Goal: Task Accomplishment & Management: Use online tool/utility

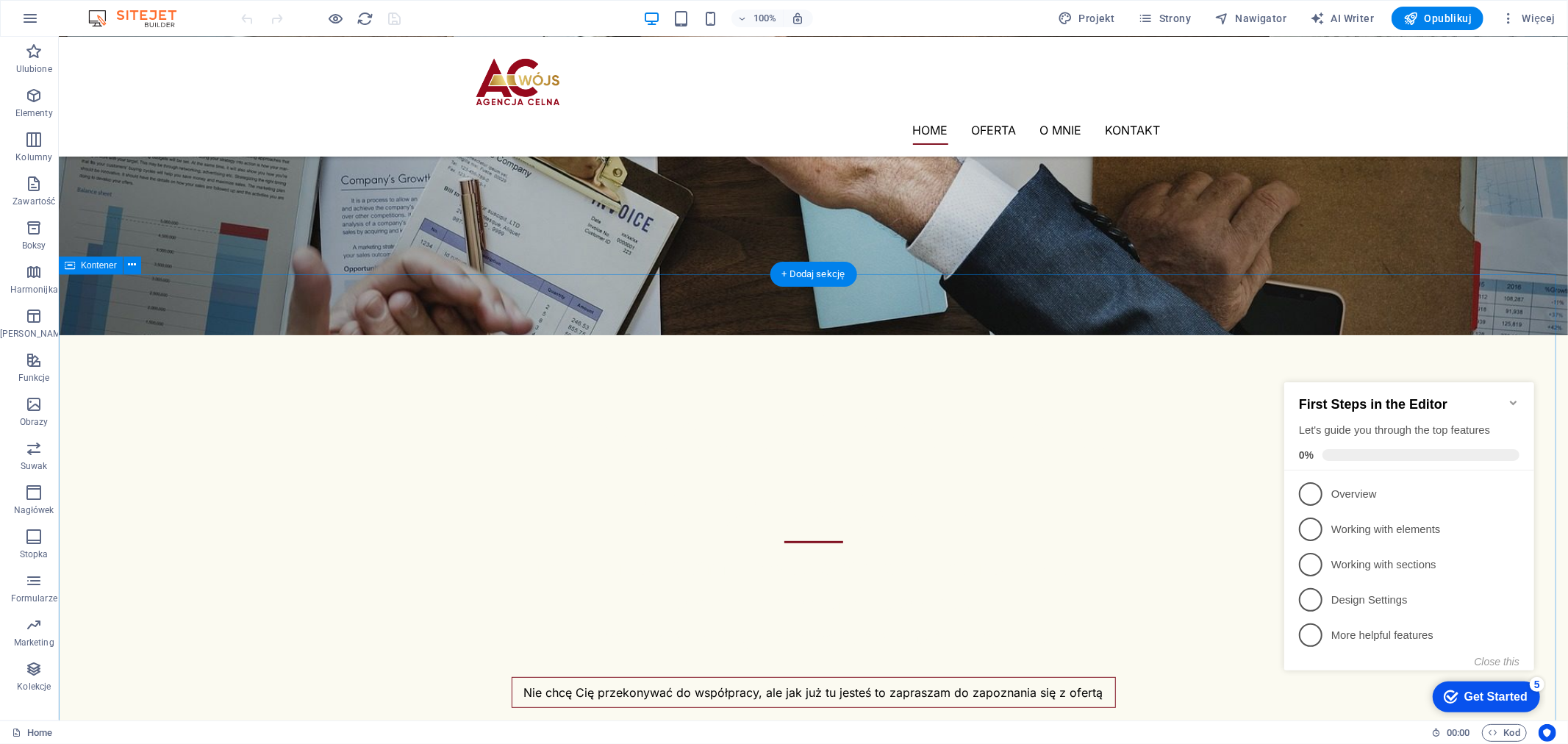
scroll to position [302, 0]
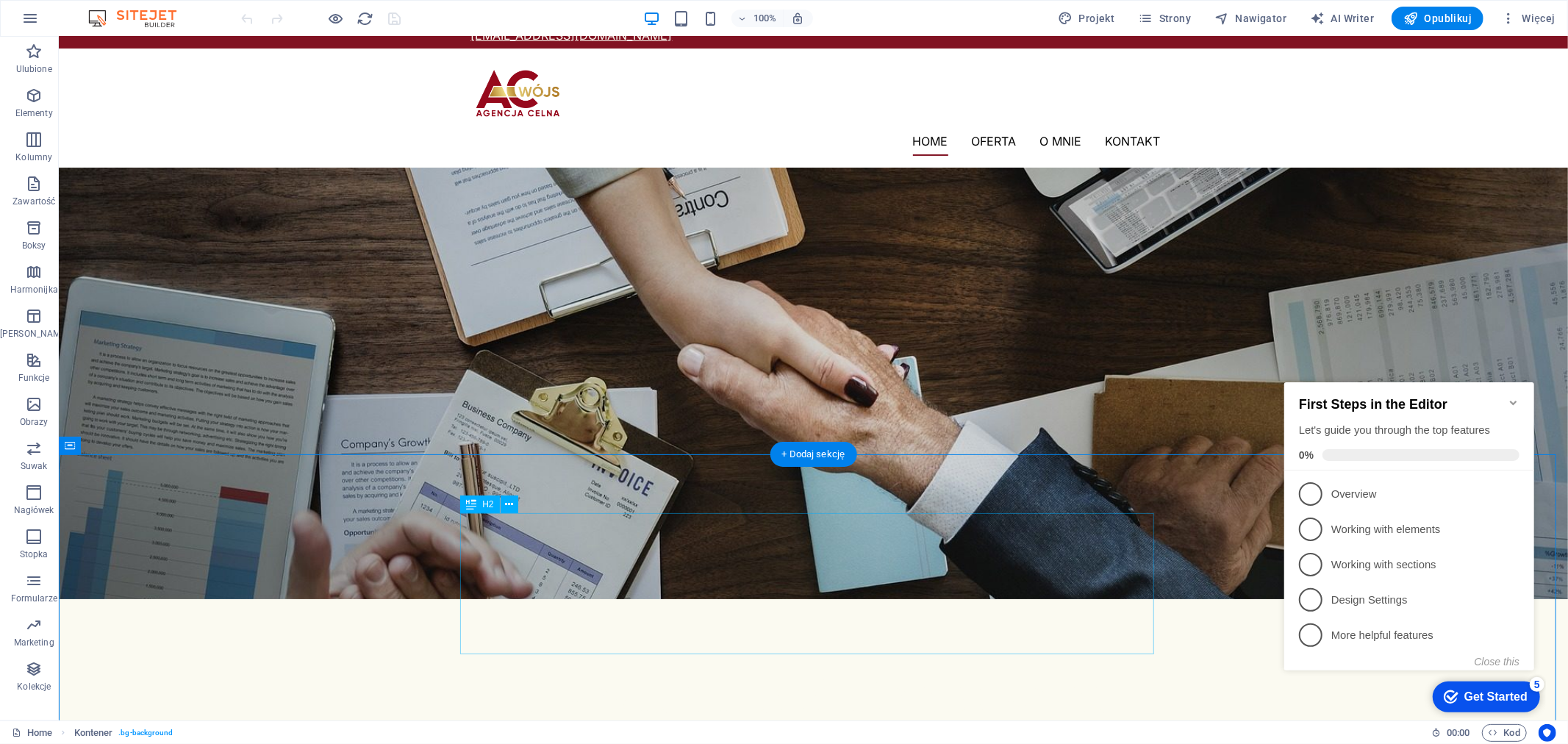
scroll to position [0, 0]
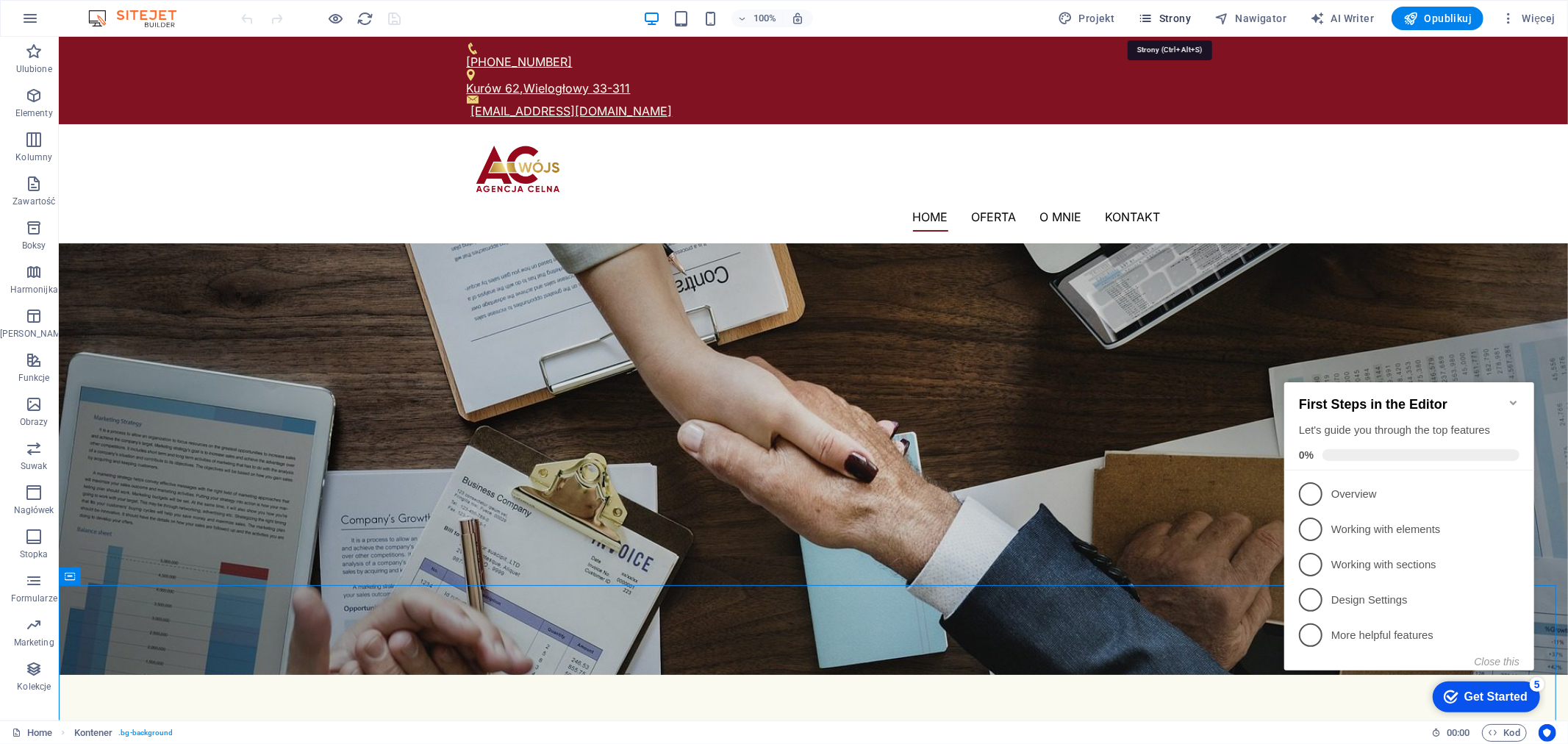
click at [1150, 14] on icon "button" at bounding box center [1146, 18] width 14 height 14
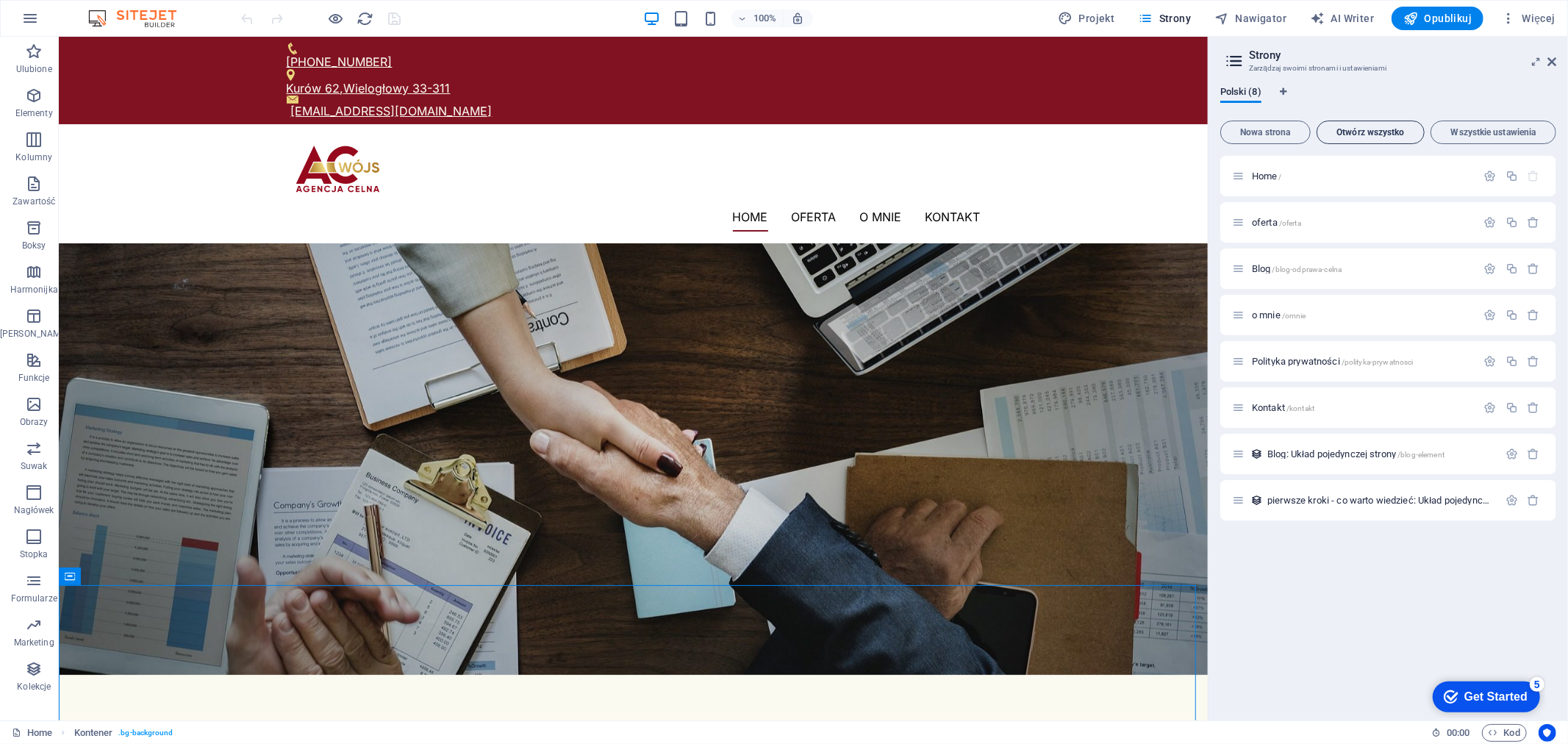
click at [1373, 128] on span "Otwórz wszystko" at bounding box center [1370, 132] width 95 height 9
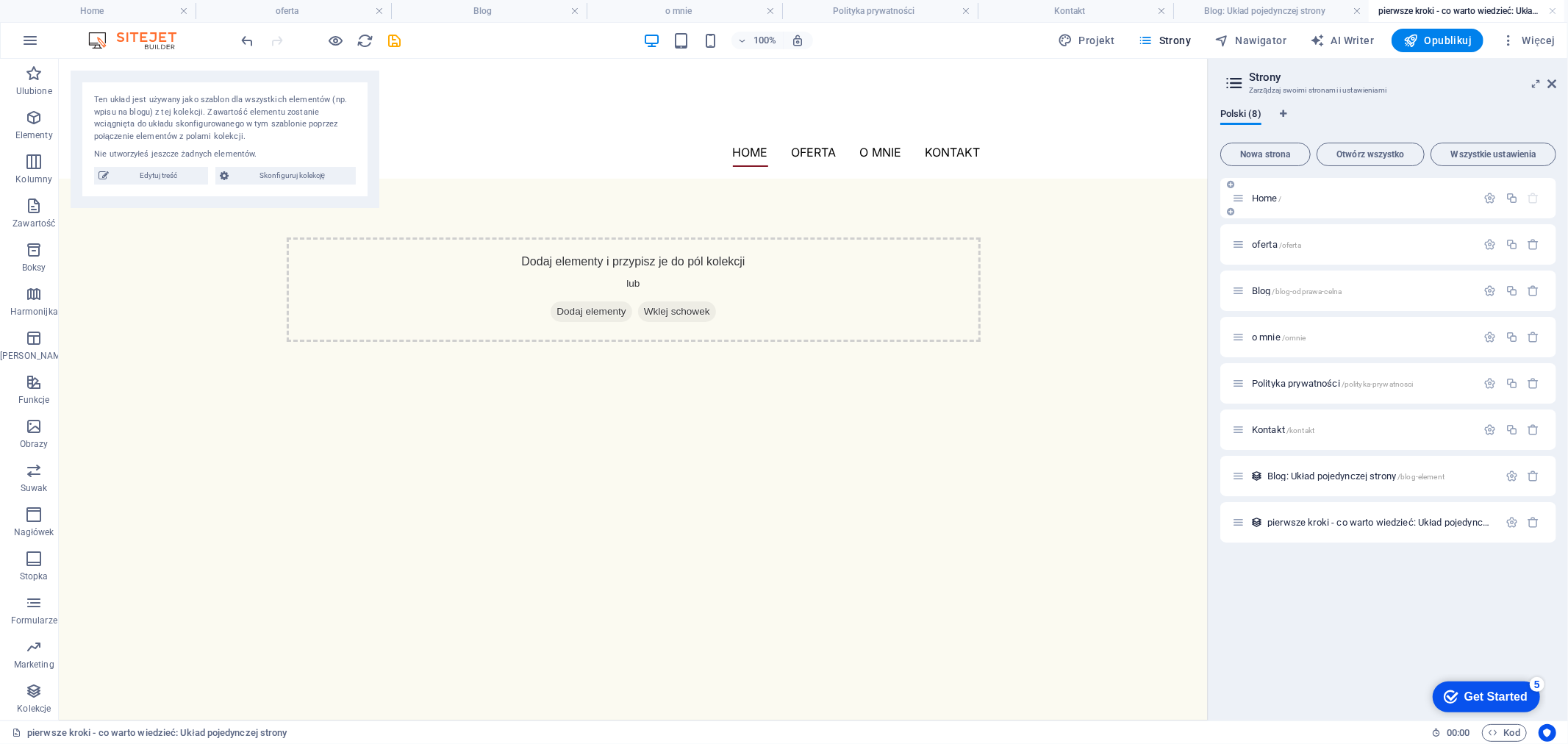
click at [1271, 200] on span "Home /" at bounding box center [1267, 199] width 30 height 11
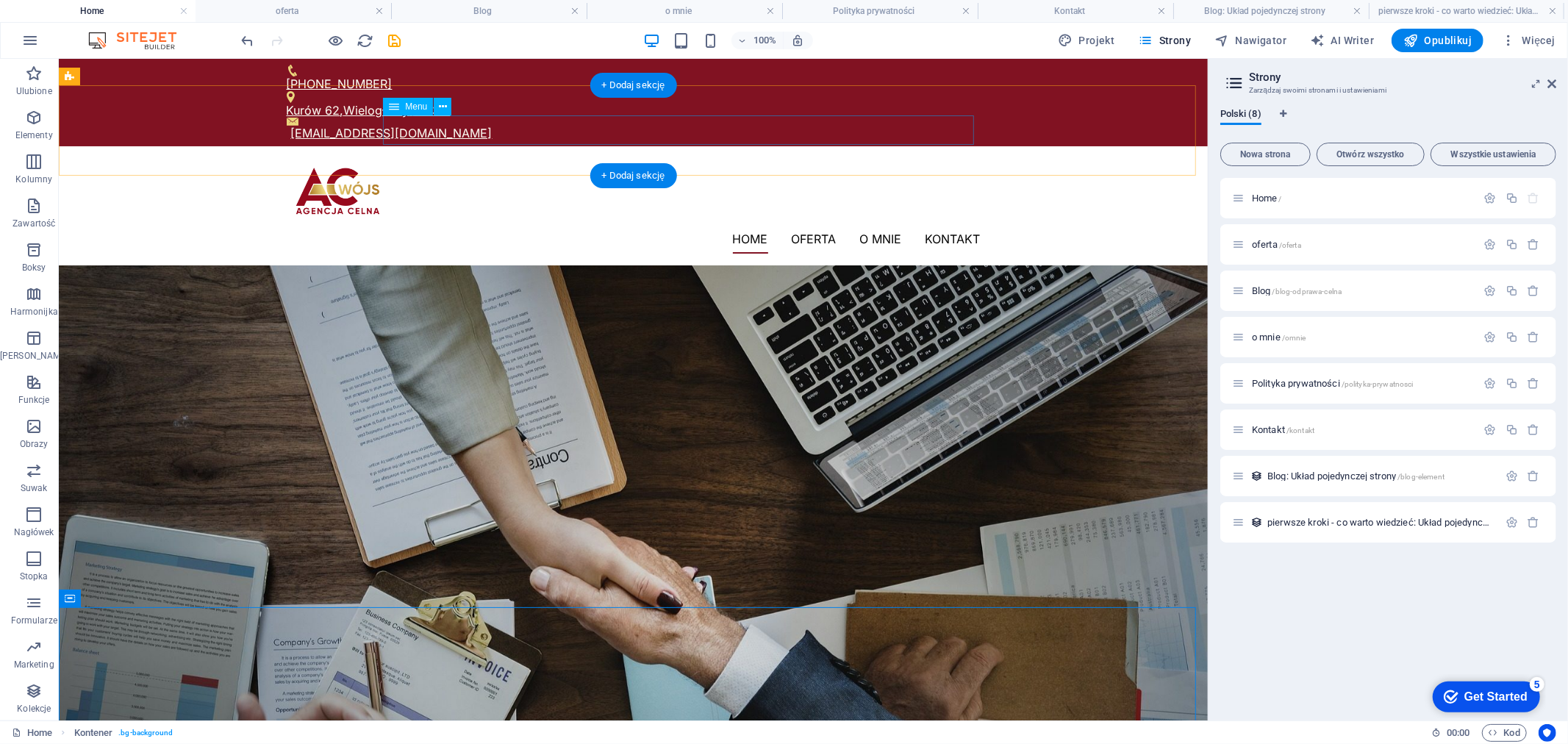
click at [812, 223] on nav "Home oferta O mnie Kontakt" at bounding box center [633, 238] width 694 height 30
click at [804, 223] on nav "Home oferta O mnie Kontakt" at bounding box center [633, 238] width 694 height 30
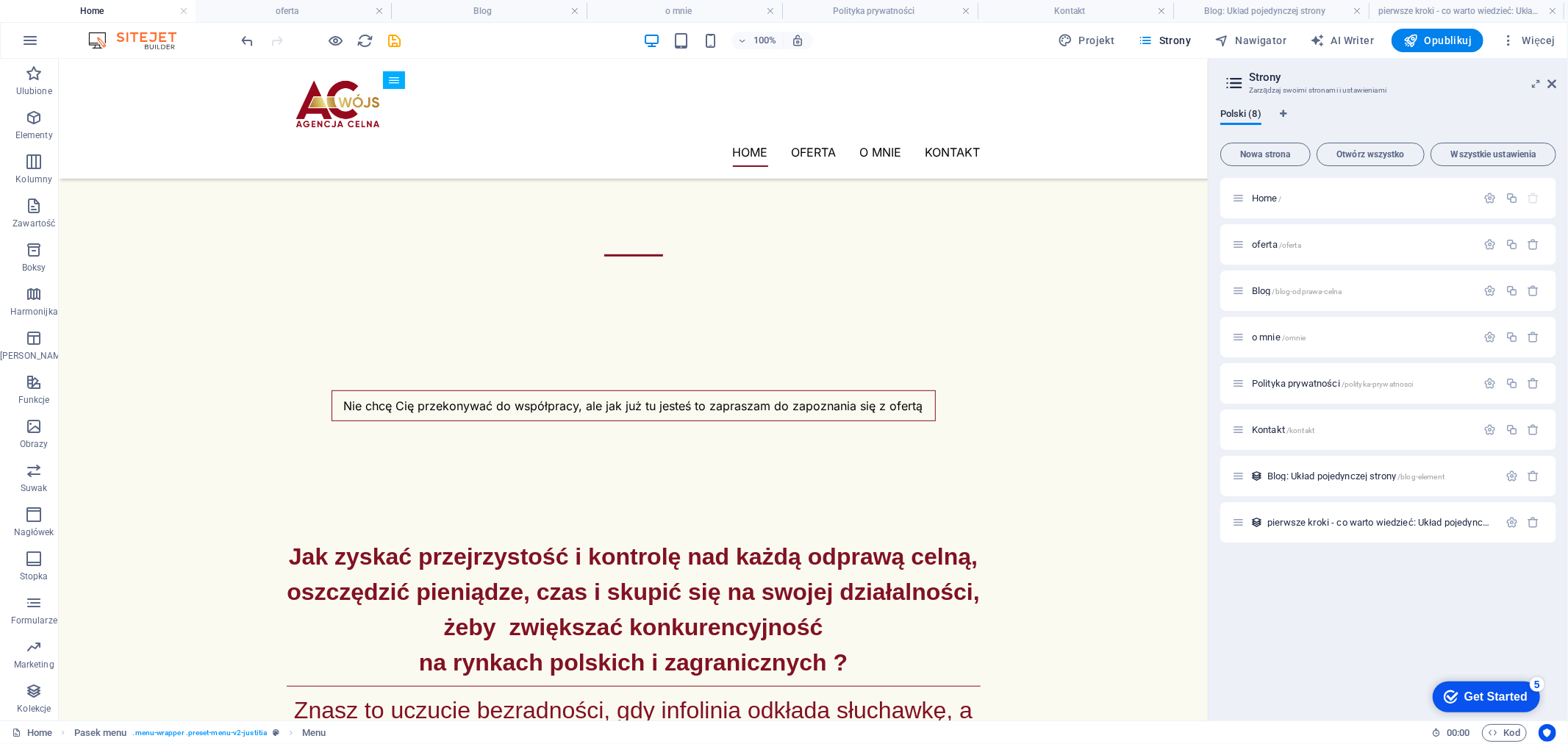
scroll to position [621, 0]
click at [280, 12] on h4 "oferta" at bounding box center [293, 11] width 195 height 16
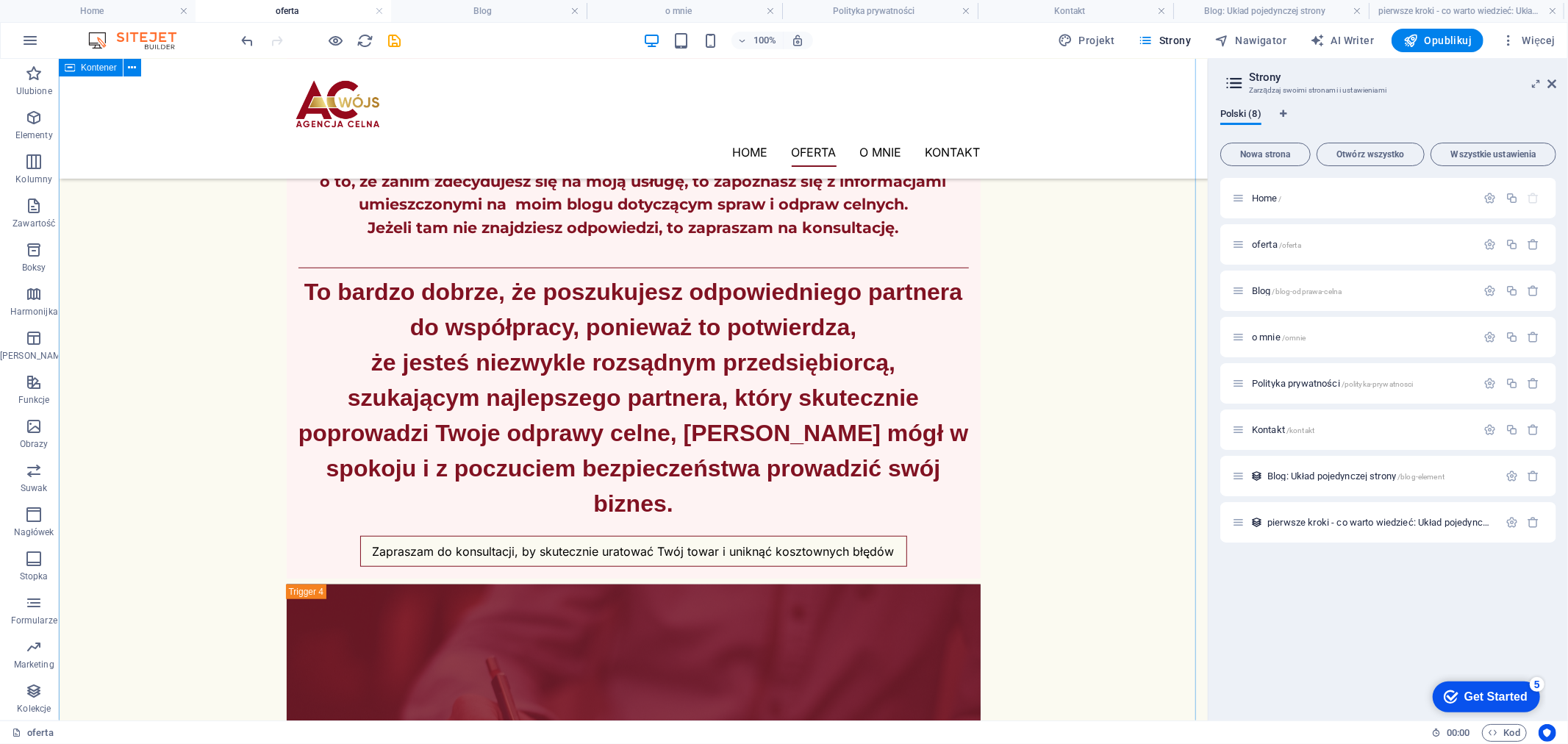
scroll to position [10255, 0]
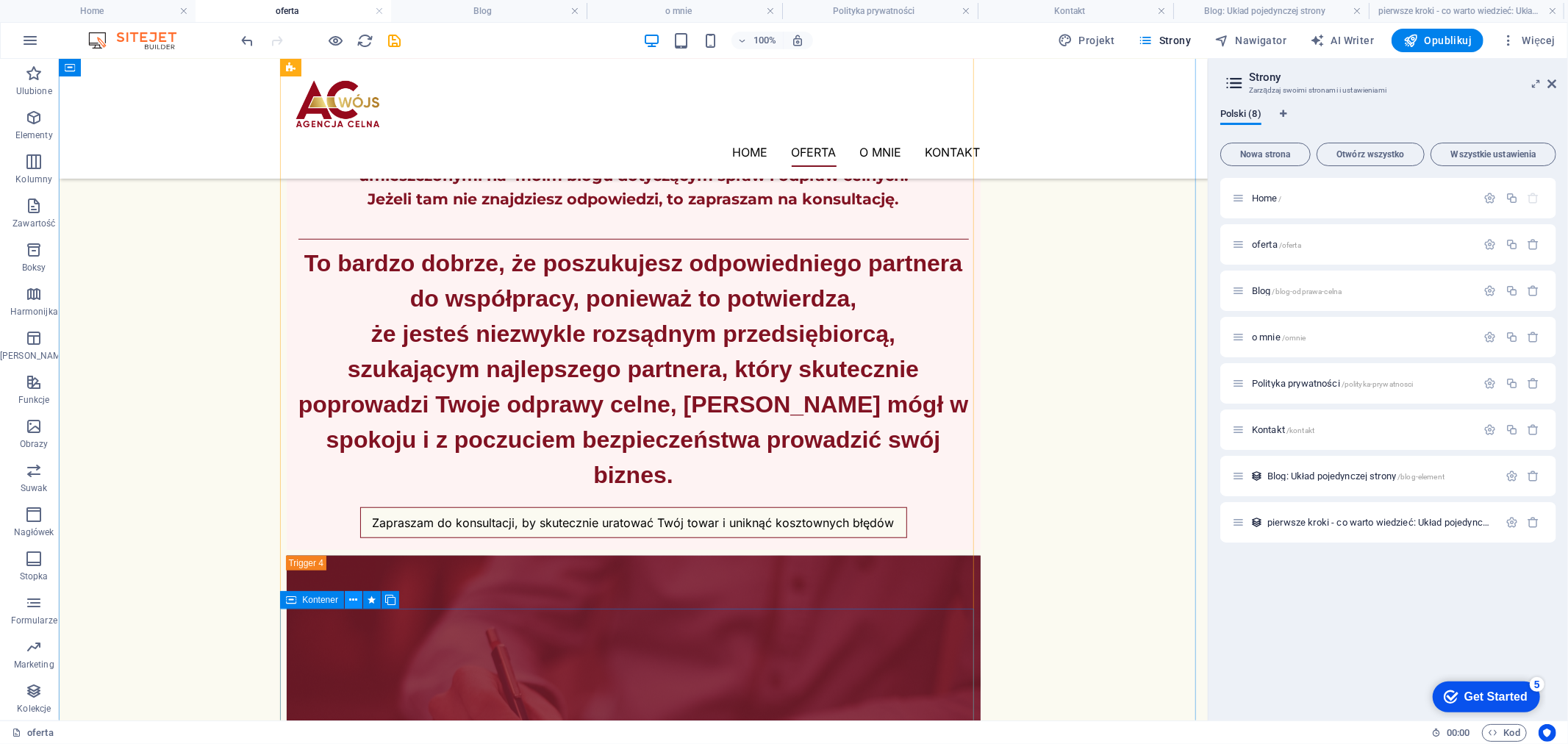
click at [348, 603] on button at bounding box center [354, 600] width 18 height 18
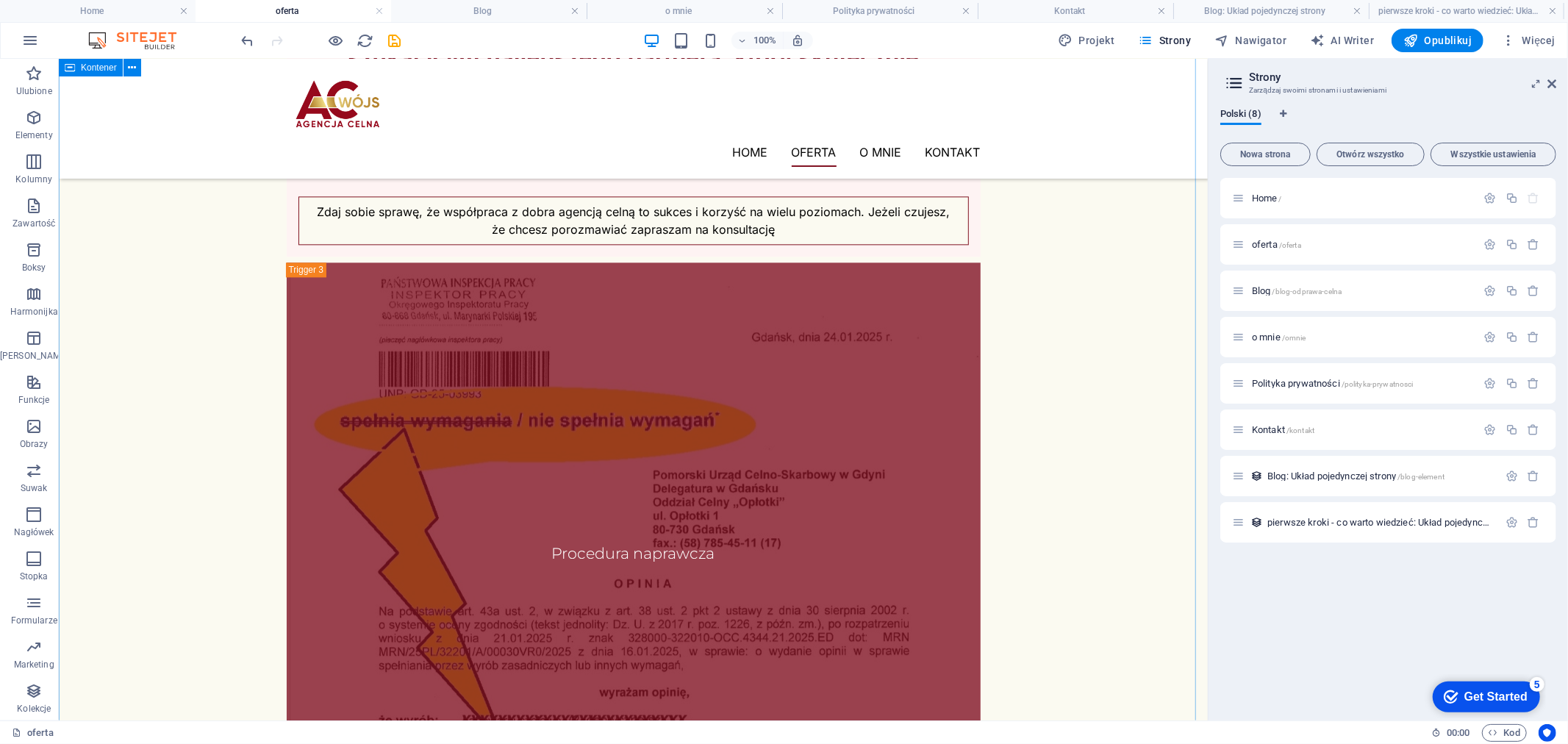
scroll to position [7518, 0]
click at [352, 447] on icon at bounding box center [354, 449] width 8 height 15
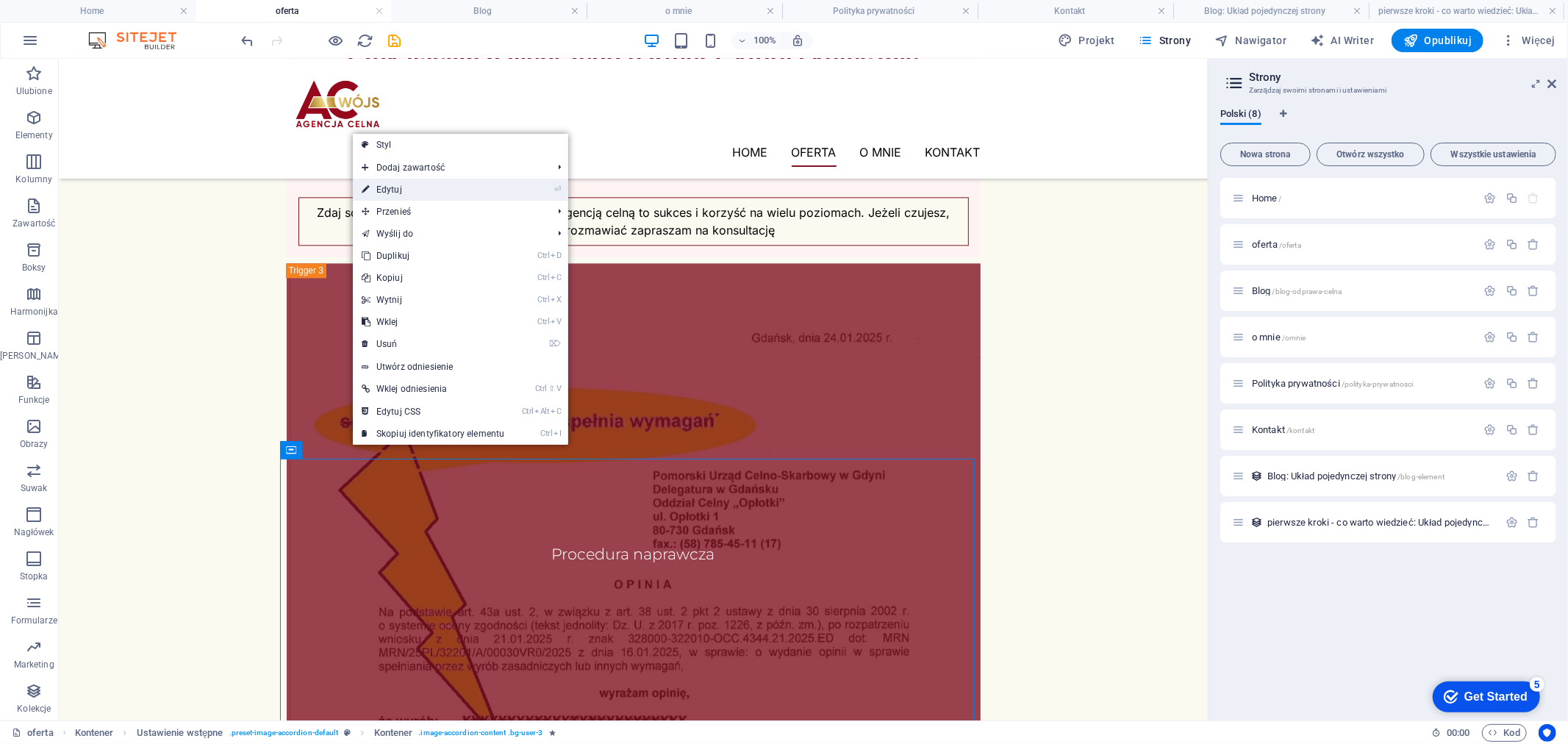
click at [415, 192] on link "⏎ Edytuj" at bounding box center [433, 190] width 160 height 22
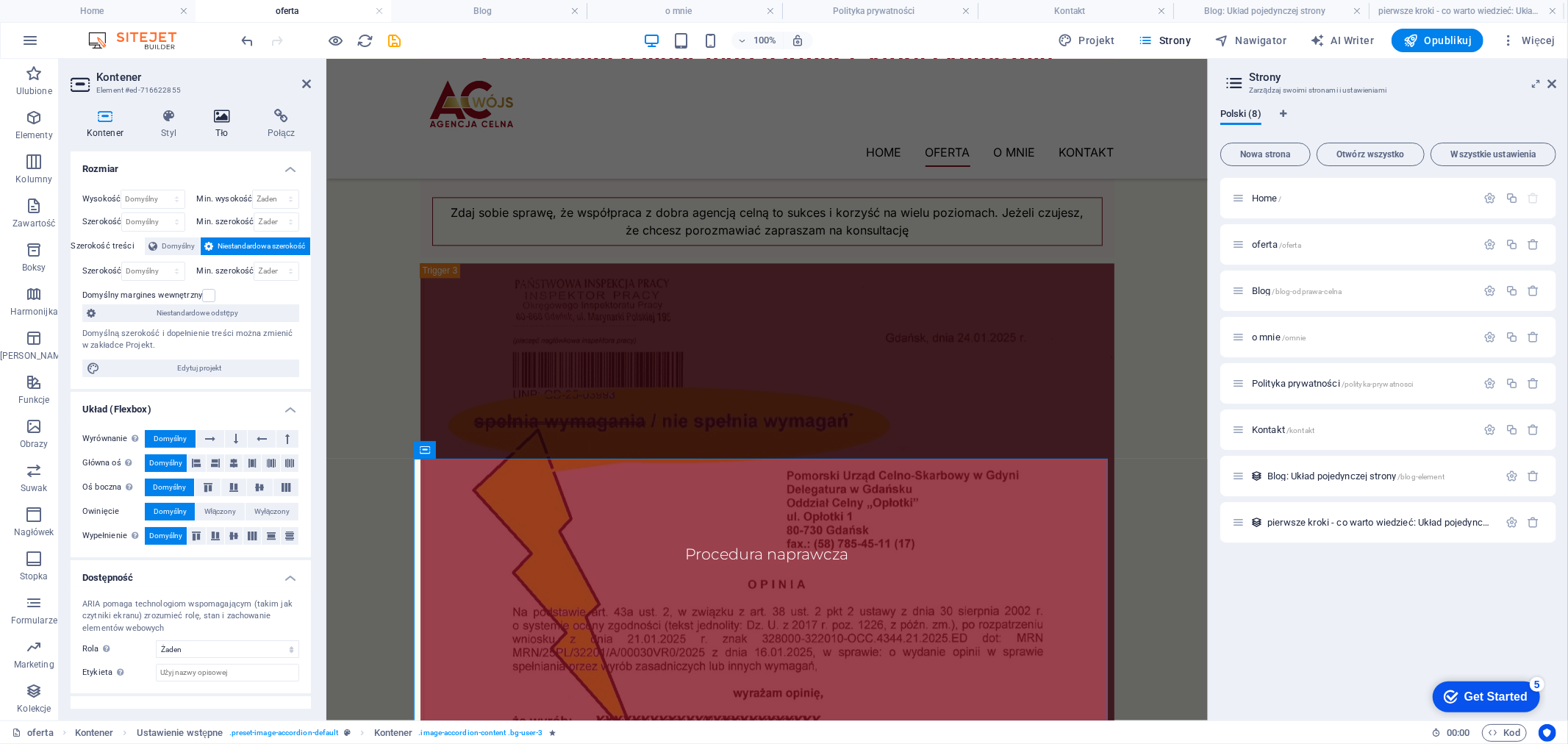
click at [232, 128] on h4 "Tło" at bounding box center [225, 124] width 53 height 31
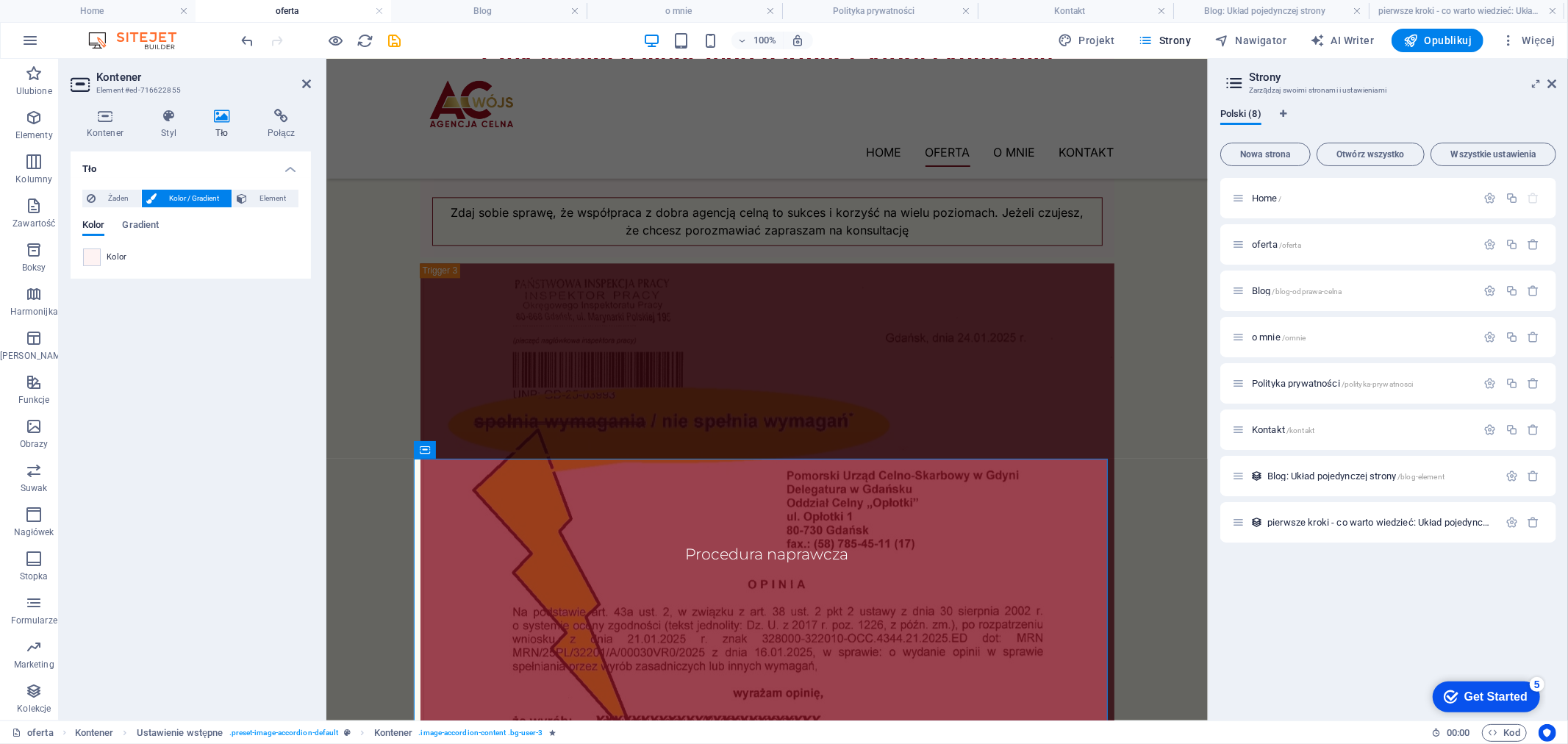
click at [204, 194] on span "Kolor / Gradient" at bounding box center [194, 199] width 66 height 18
click at [111, 255] on span "Kolor" at bounding box center [117, 257] width 21 height 12
click at [88, 252] on span at bounding box center [92, 258] width 16 height 16
type input "#fef3f3"
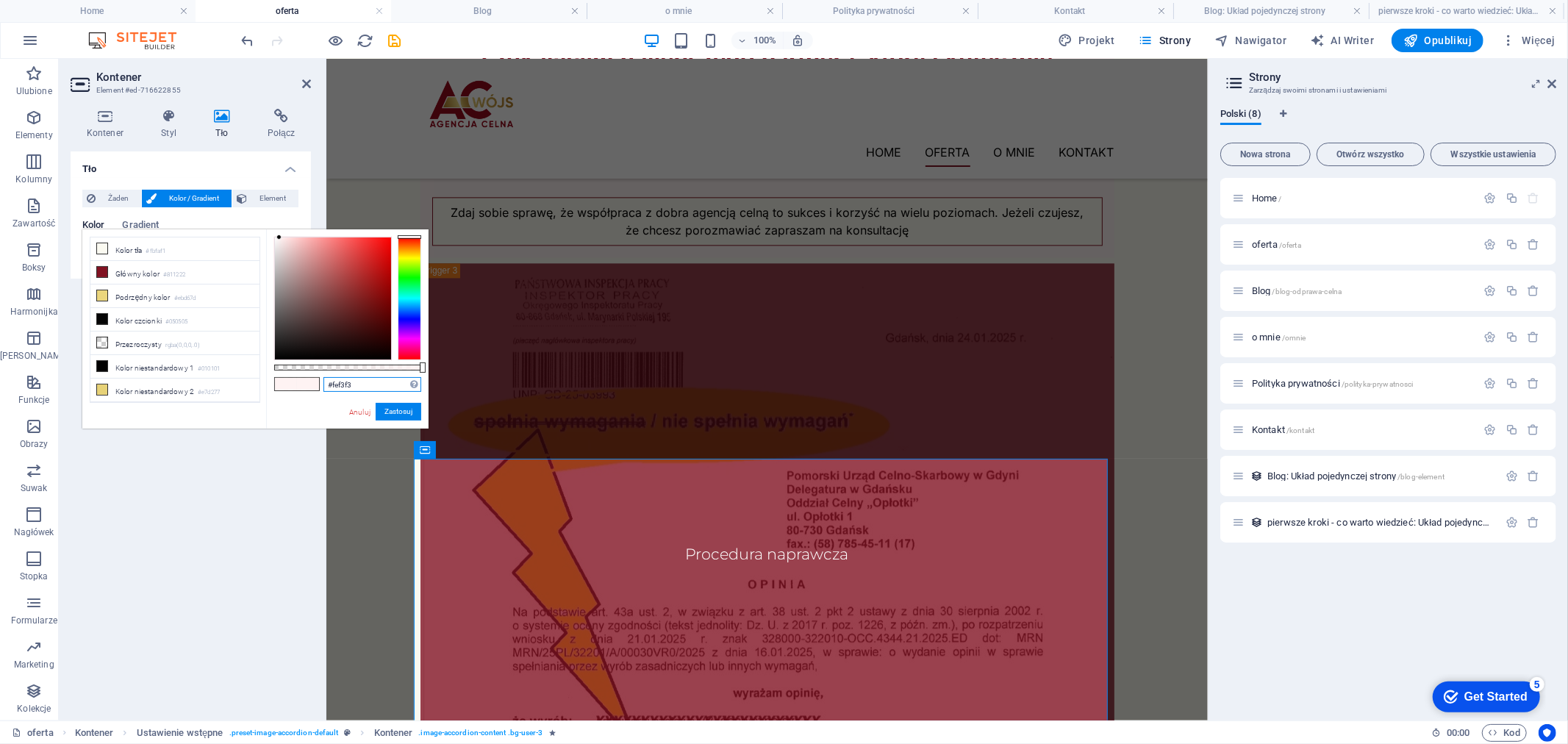
drag, startPoint x: 361, startPoint y: 380, endPoint x: 287, endPoint y: 384, distance: 74.1
click at [287, 384] on div "#fef3f3 Obsługiwane formaty #0852ed rgb(8, 82, 237) rgba(8, 82, 237, 90%) hsv(2…" at bounding box center [348, 435] width 163 height 412
click at [305, 81] on icon at bounding box center [306, 84] width 9 height 12
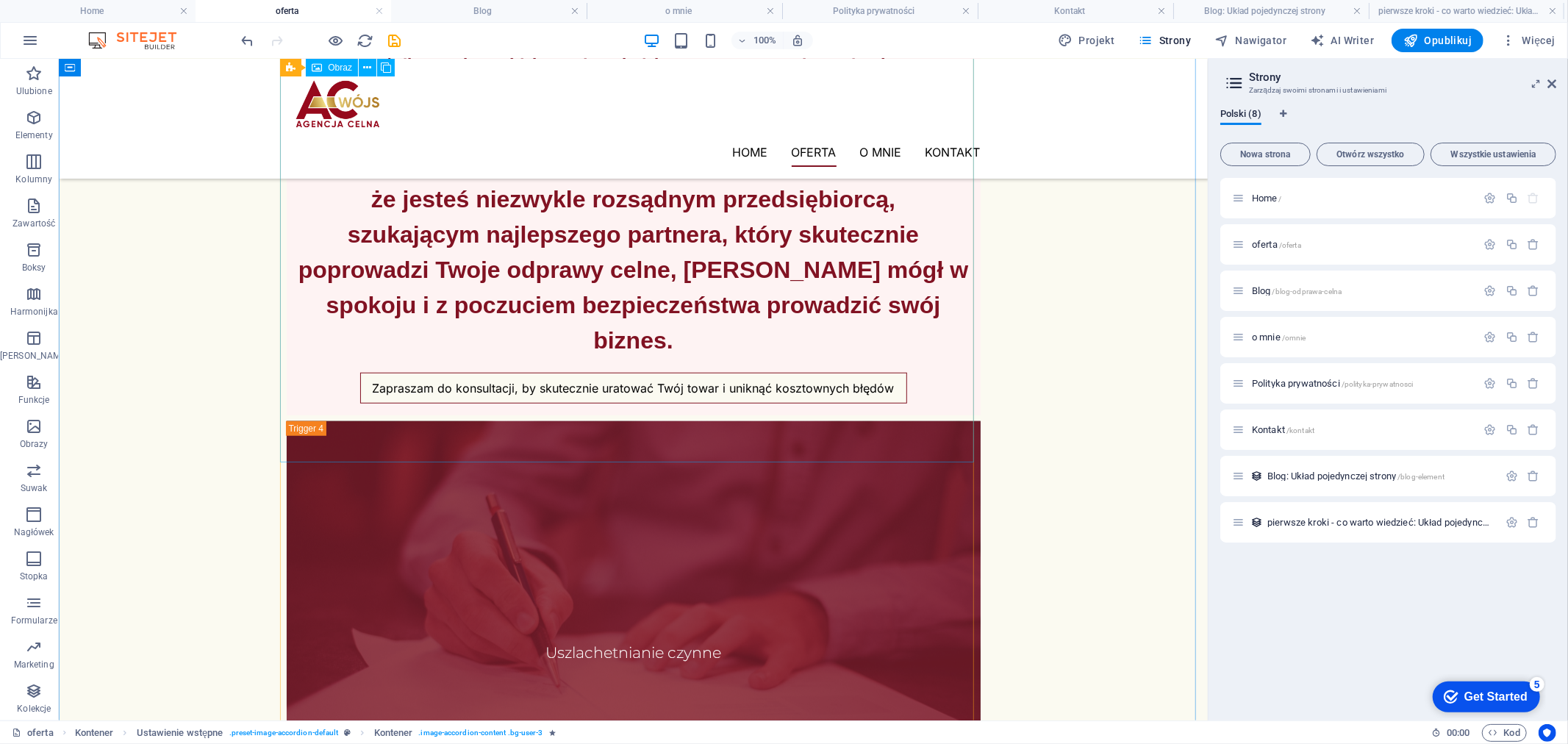
scroll to position [10390, 0]
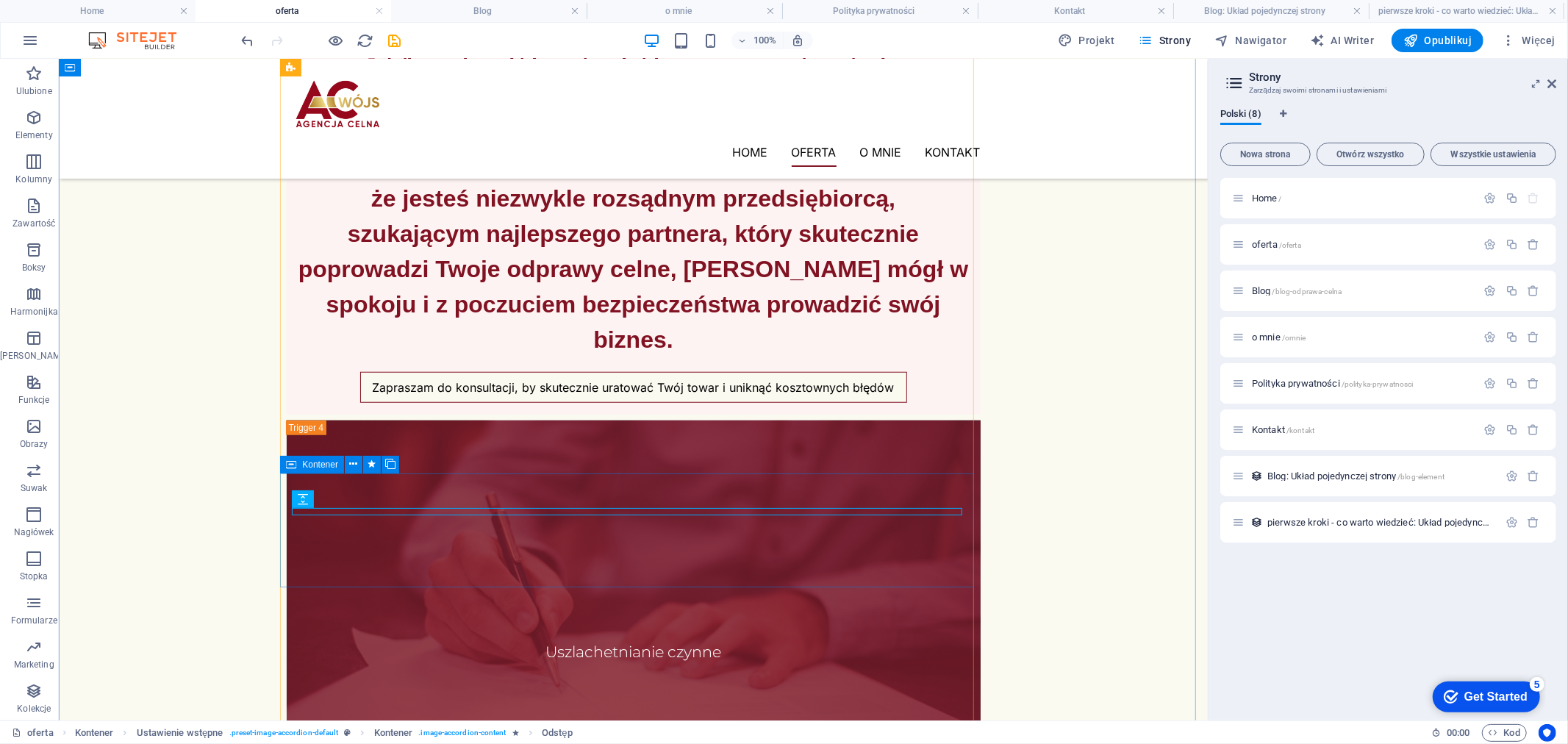
click at [356, 461] on icon at bounding box center [354, 464] width 8 height 15
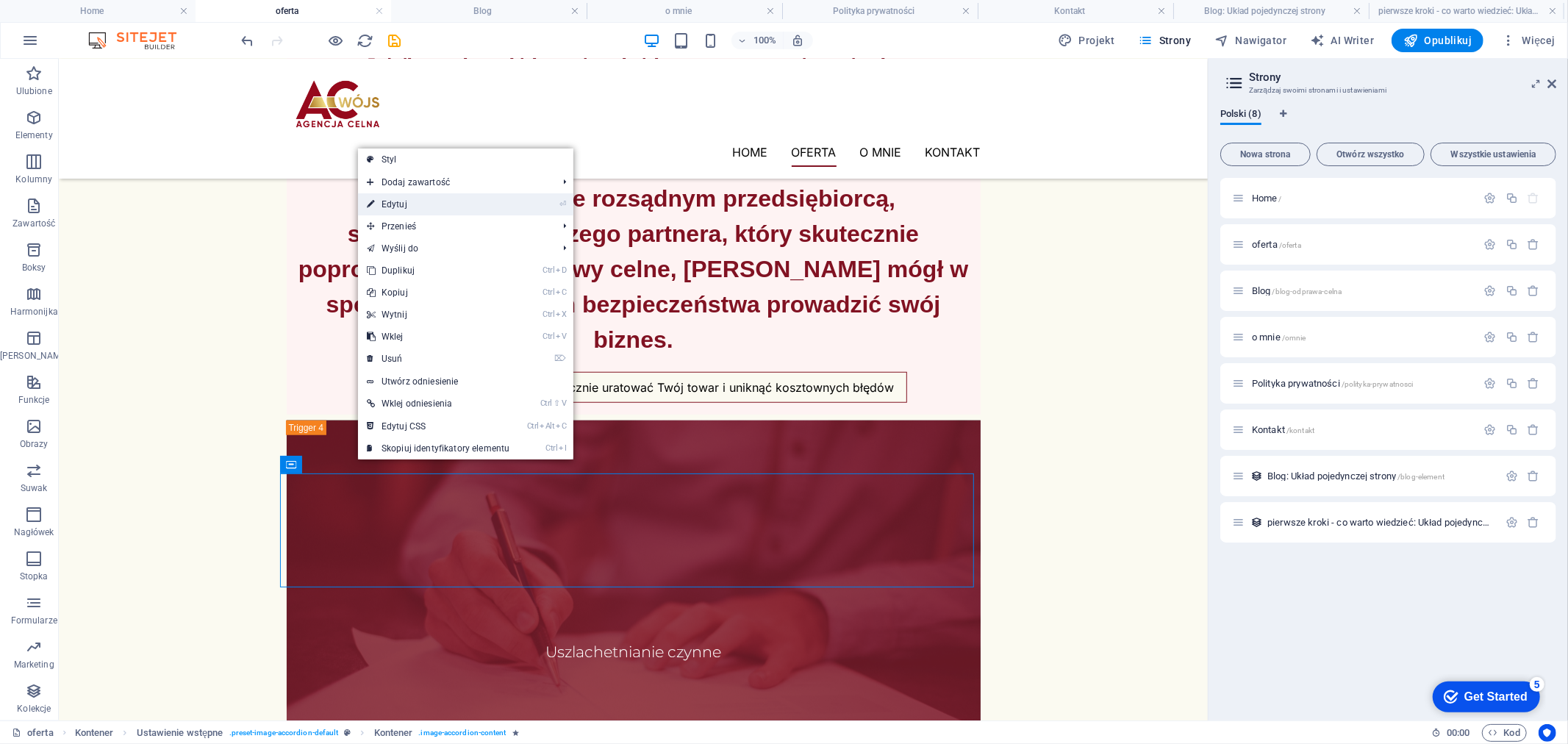
click at [411, 206] on link "⏎ Edytuj" at bounding box center [438, 205] width 160 height 22
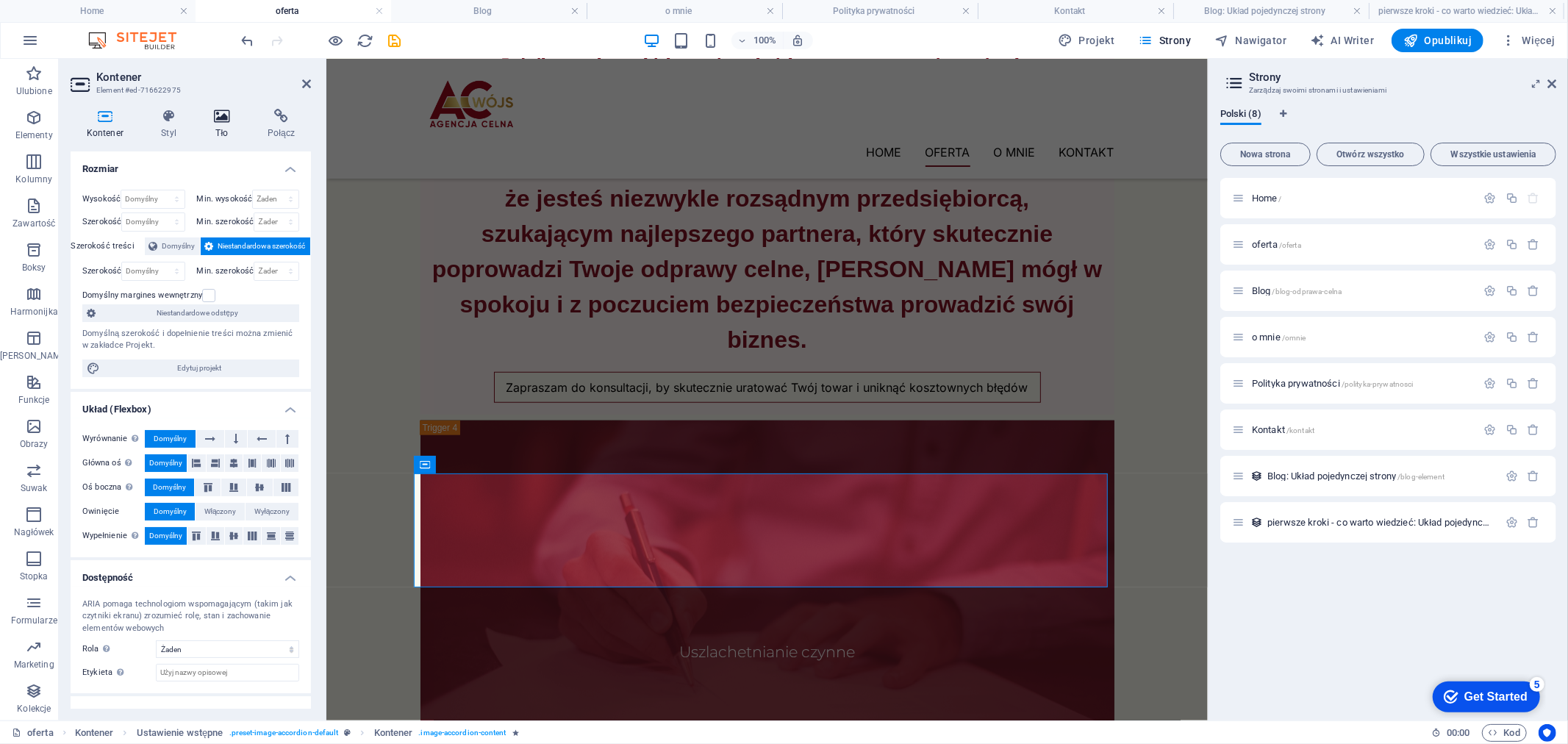
click at [214, 120] on icon at bounding box center [222, 116] width 48 height 14
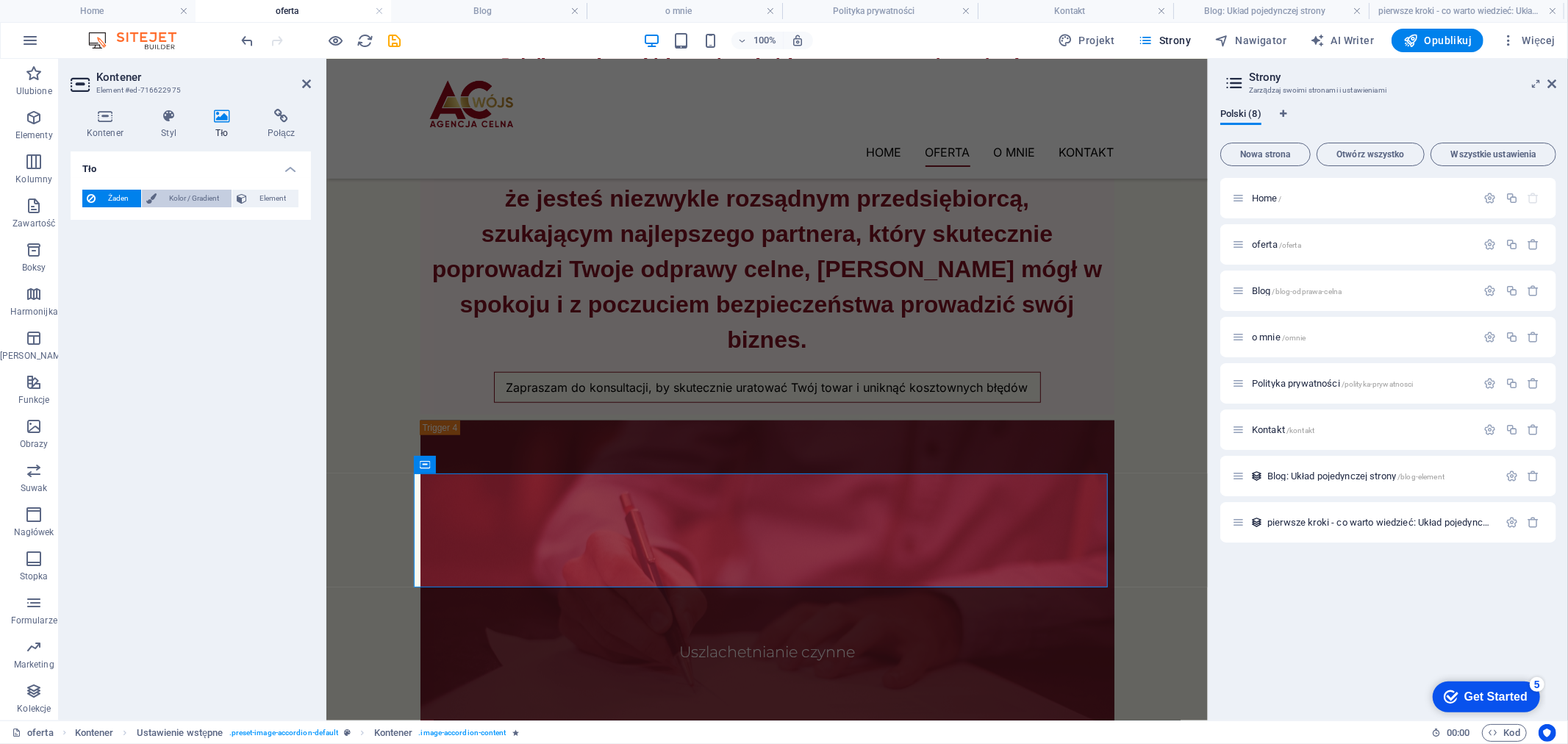
click at [201, 199] on span "Kolor / Gradient" at bounding box center [194, 199] width 66 height 18
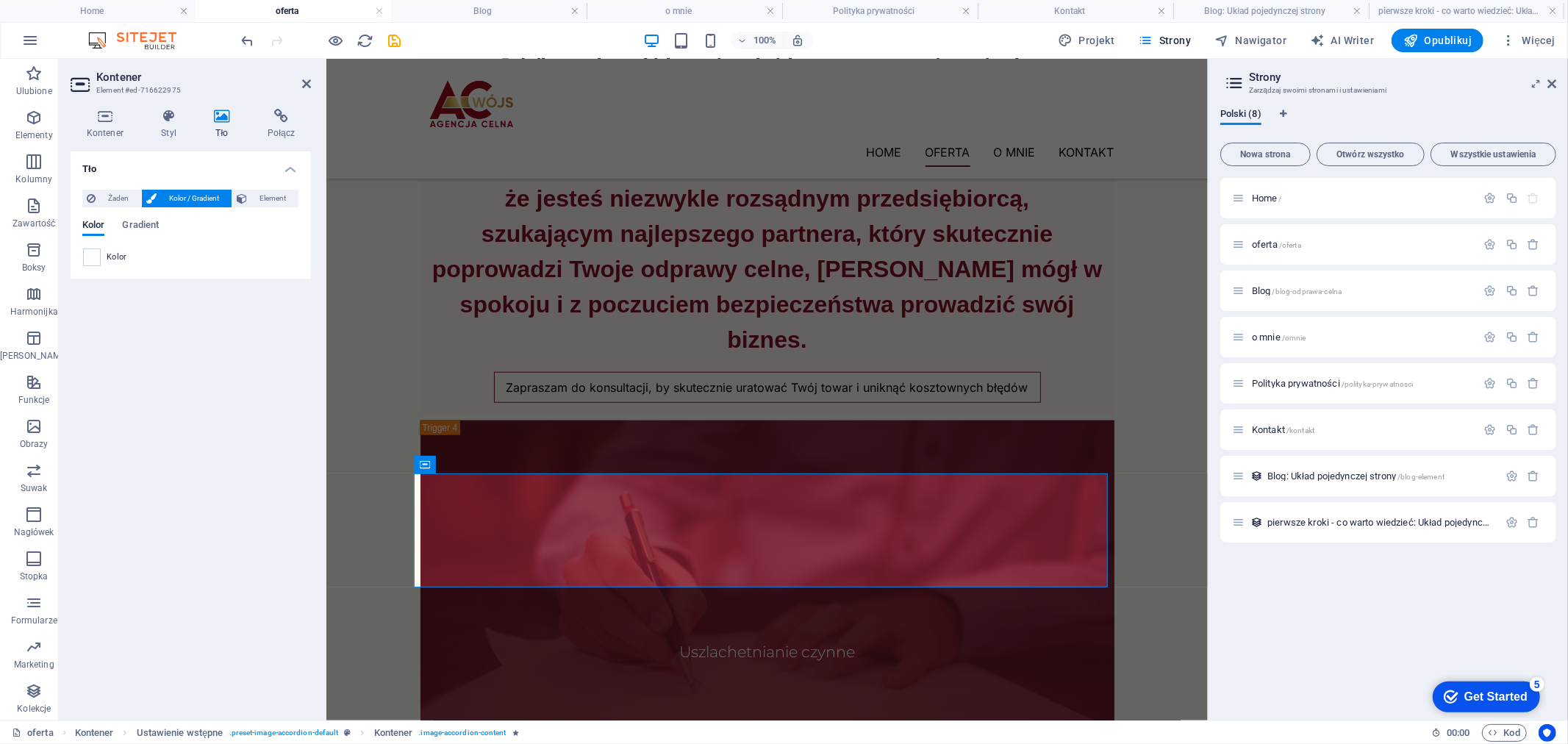
click at [111, 252] on span "Kolor" at bounding box center [117, 257] width 21 height 12
click at [91, 258] on span at bounding box center [92, 258] width 16 height 16
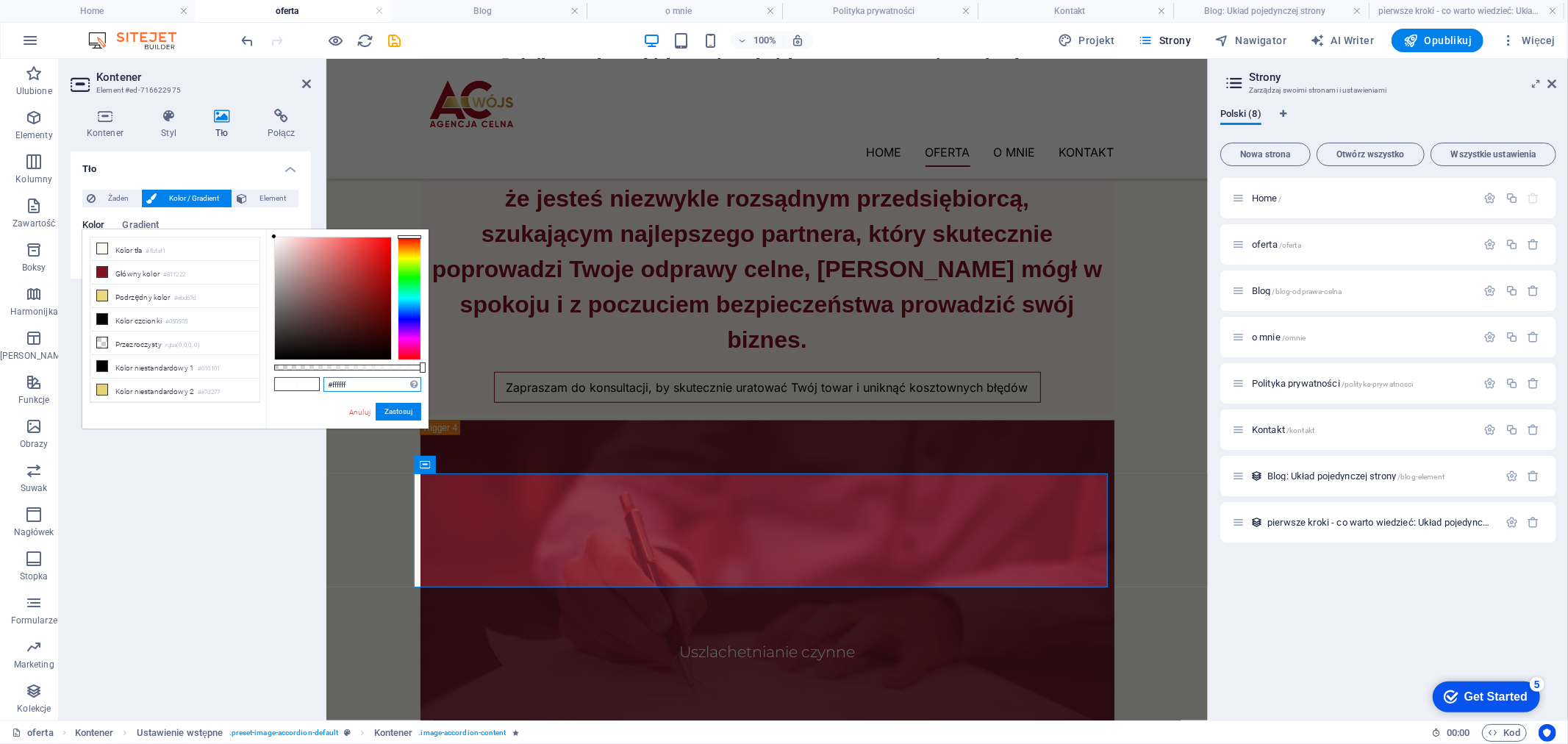
click at [372, 386] on input "#ffffff" at bounding box center [372, 384] width 98 height 14
type input "#"
paste input "#fef3f3"
type input "#fef3f3"
click at [393, 410] on button "Zastosuj" at bounding box center [398, 411] width 45 height 18
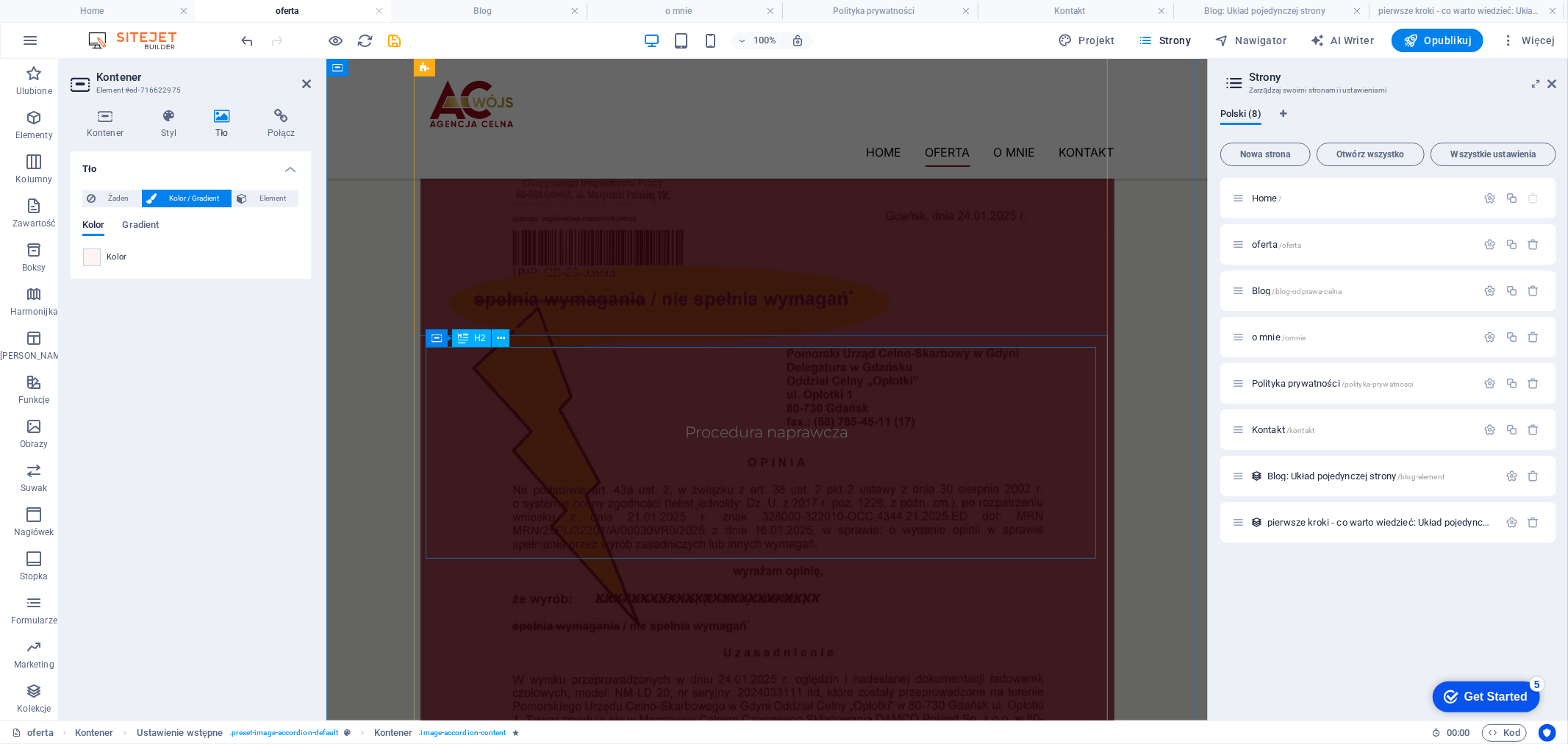
scroll to position [7642, 0]
click at [505, 333] on icon at bounding box center [501, 338] width 8 height 15
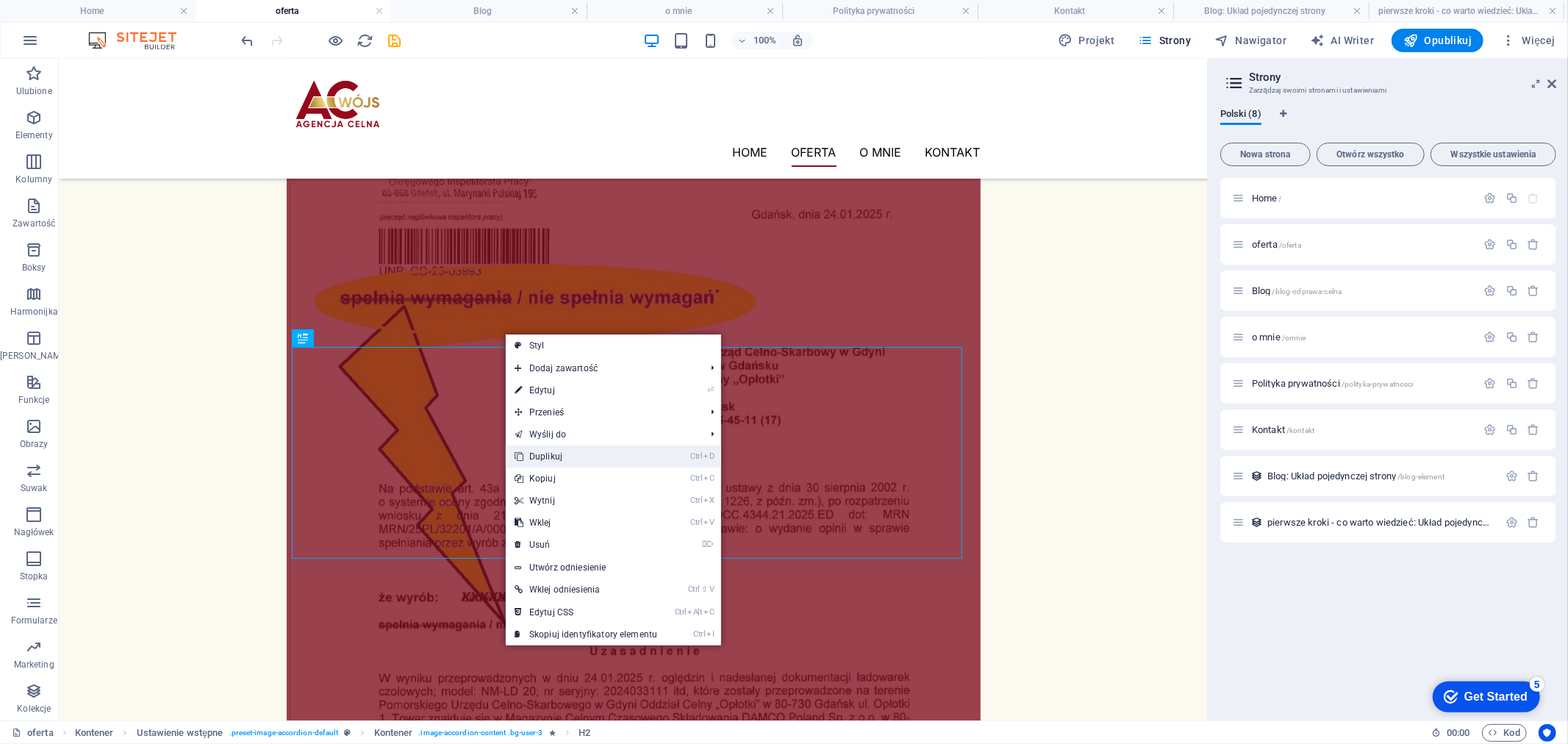
click at [576, 455] on link "Ctrl D Duplikuj" at bounding box center [586, 457] width 160 height 22
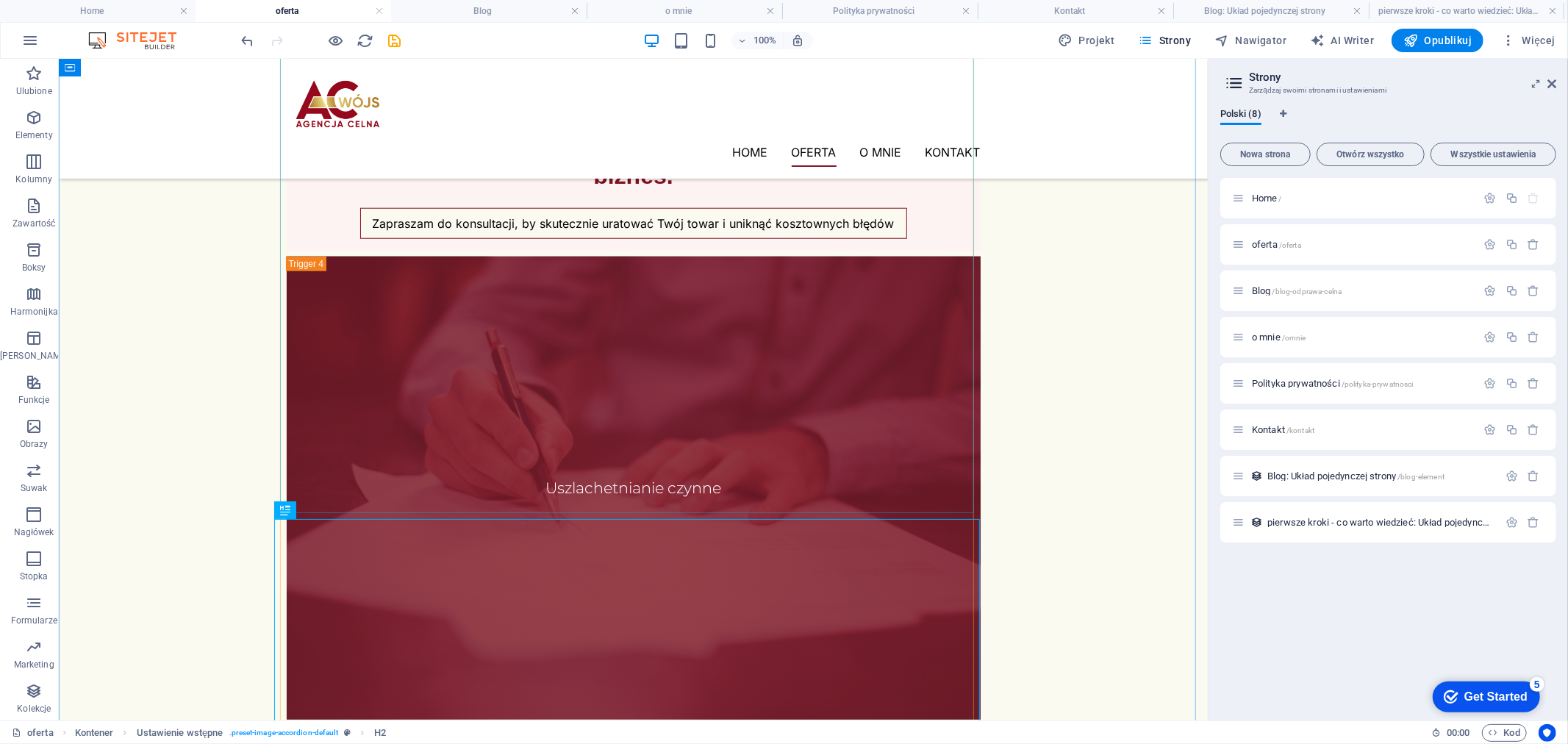
scroll to position [10574, 0]
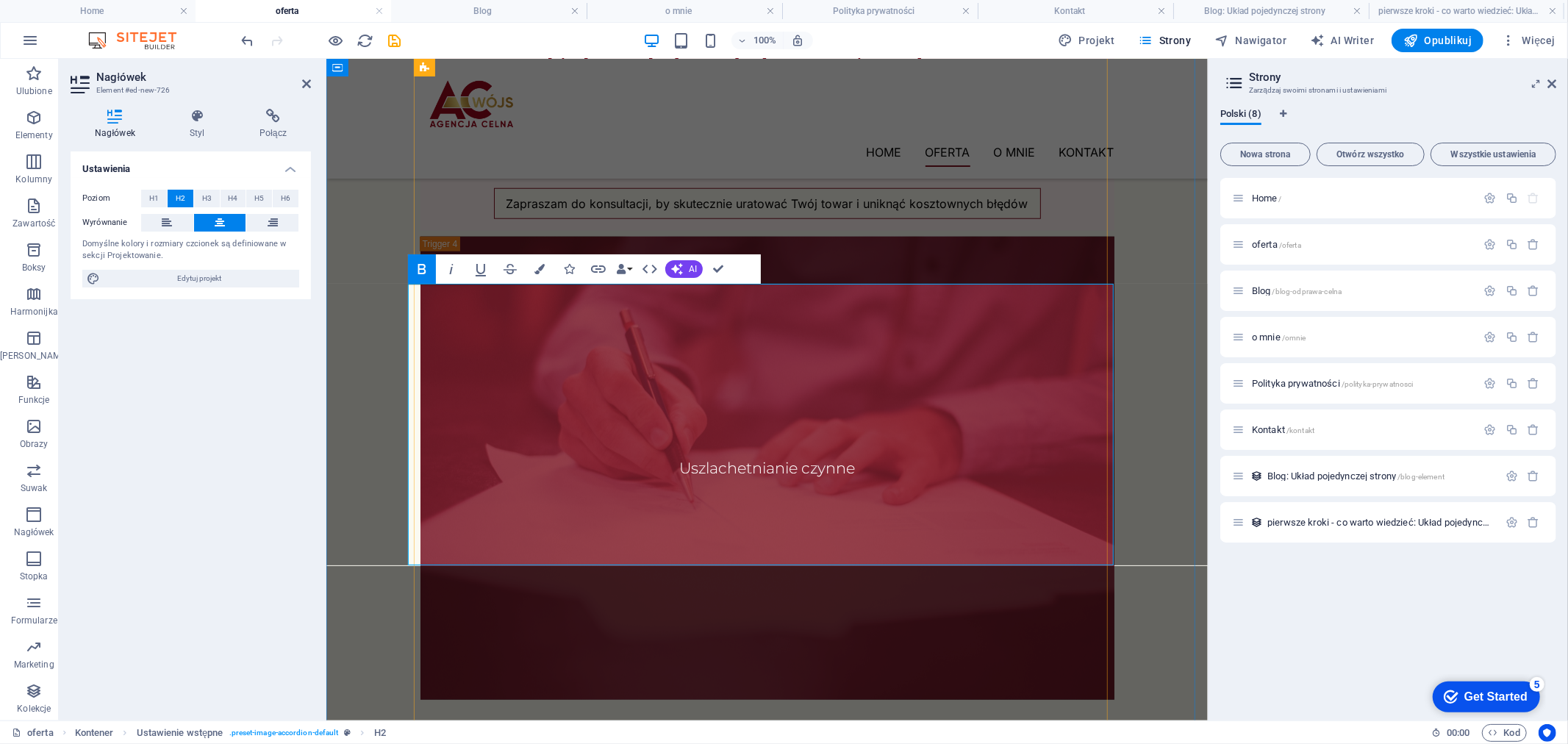
drag, startPoint x: 782, startPoint y: 364, endPoint x: 1007, endPoint y: 512, distance: 269.3
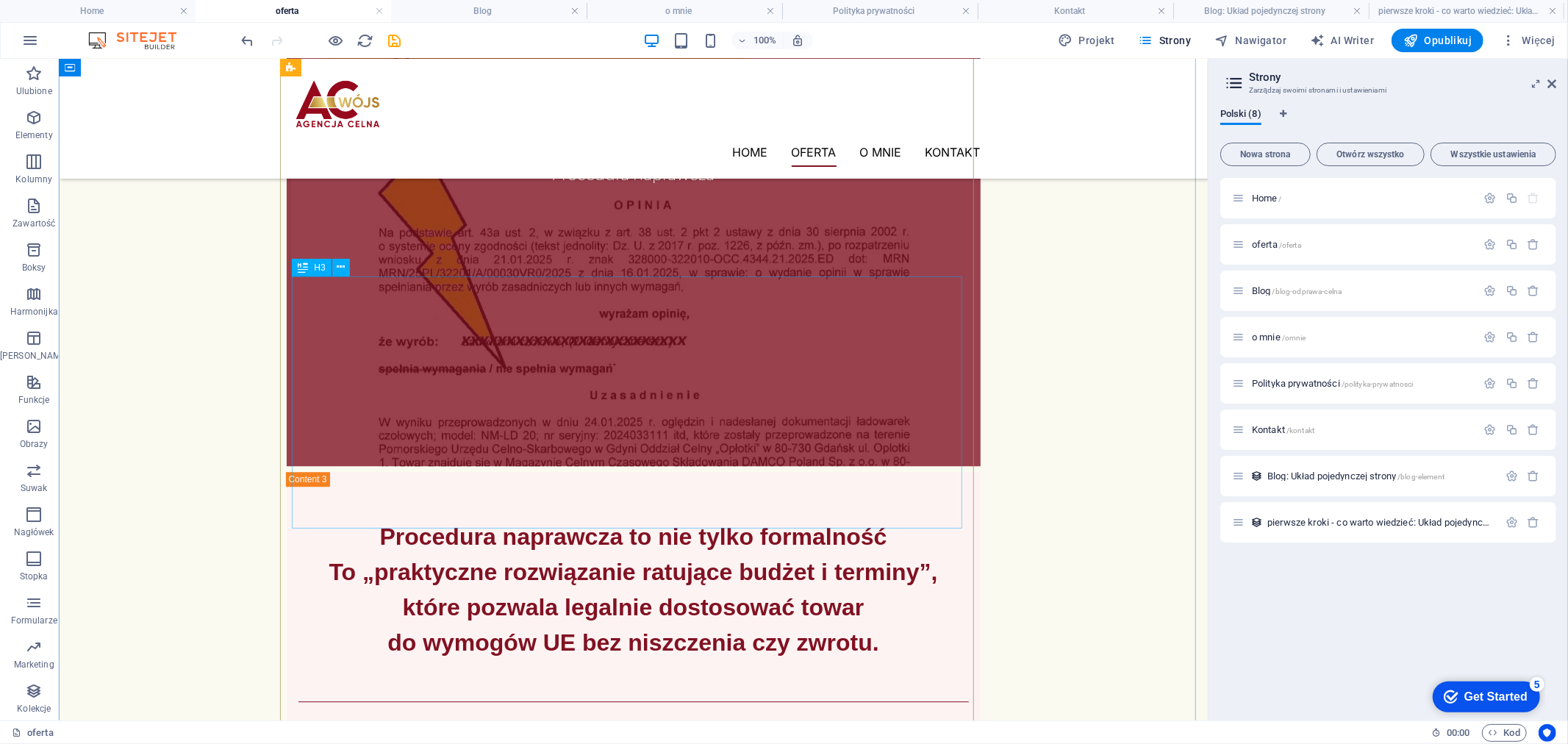
scroll to position [7943, 0]
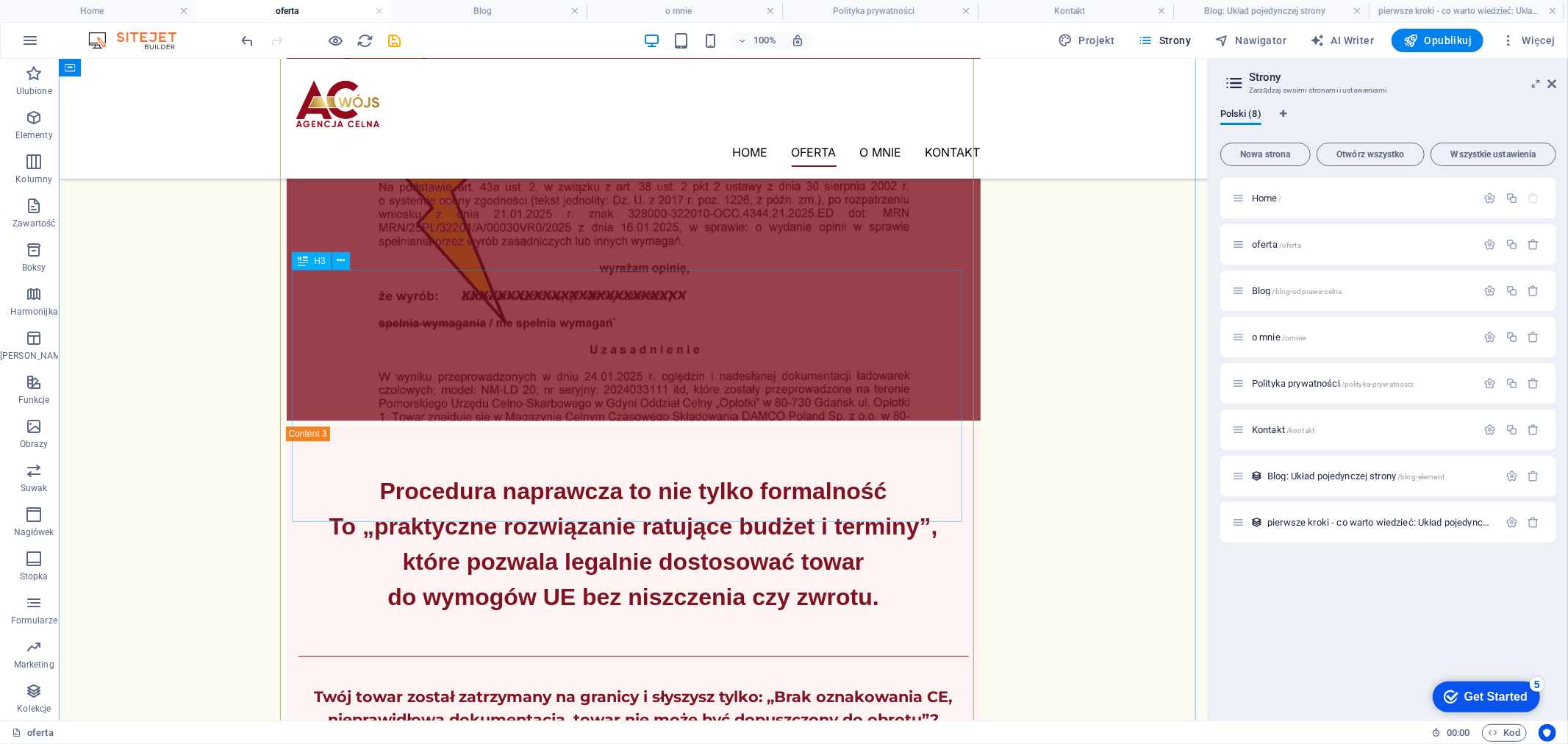
click at [336, 258] on icon at bounding box center [340, 260] width 8 height 15
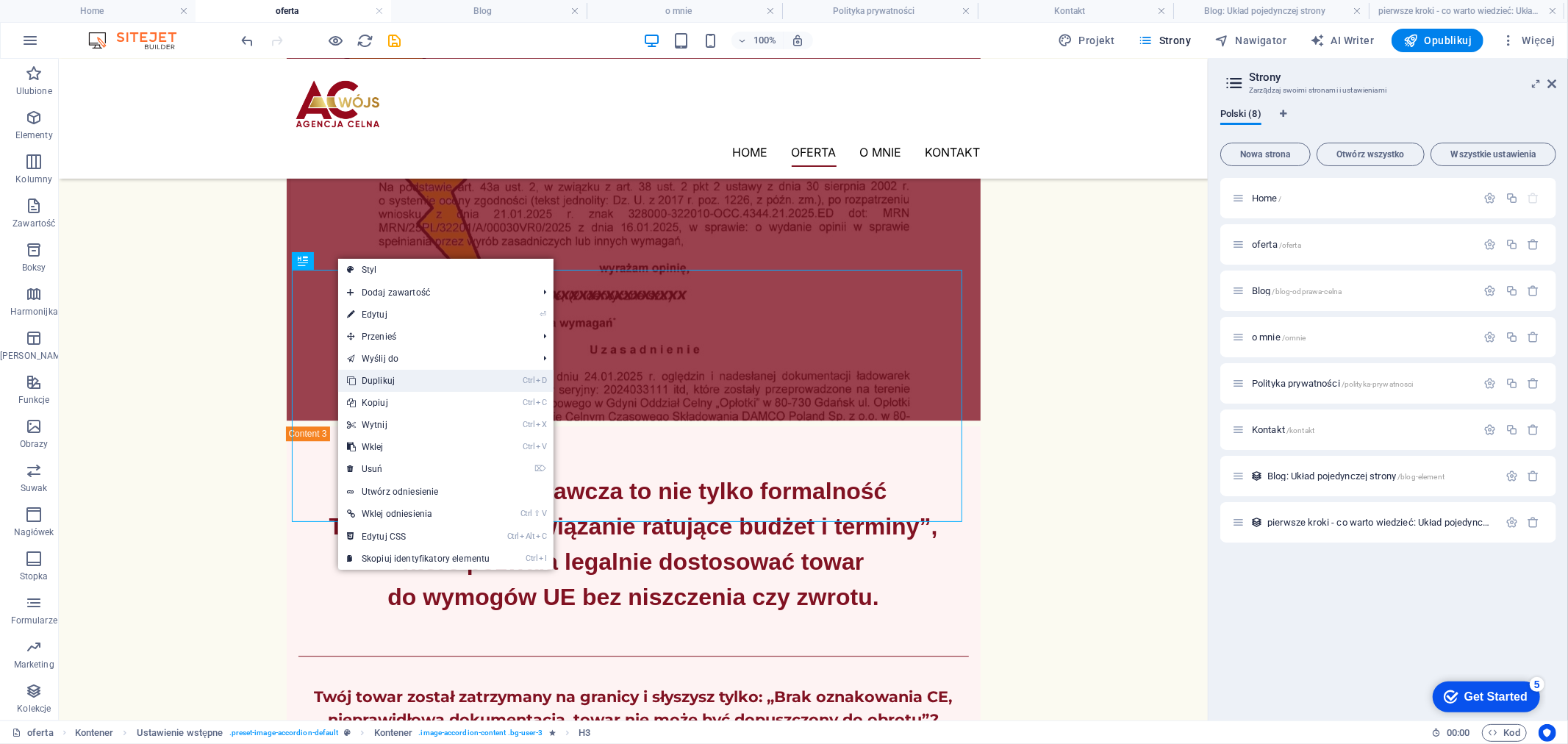
click at [390, 385] on link "Ctrl D Duplikuj" at bounding box center [418, 381] width 160 height 22
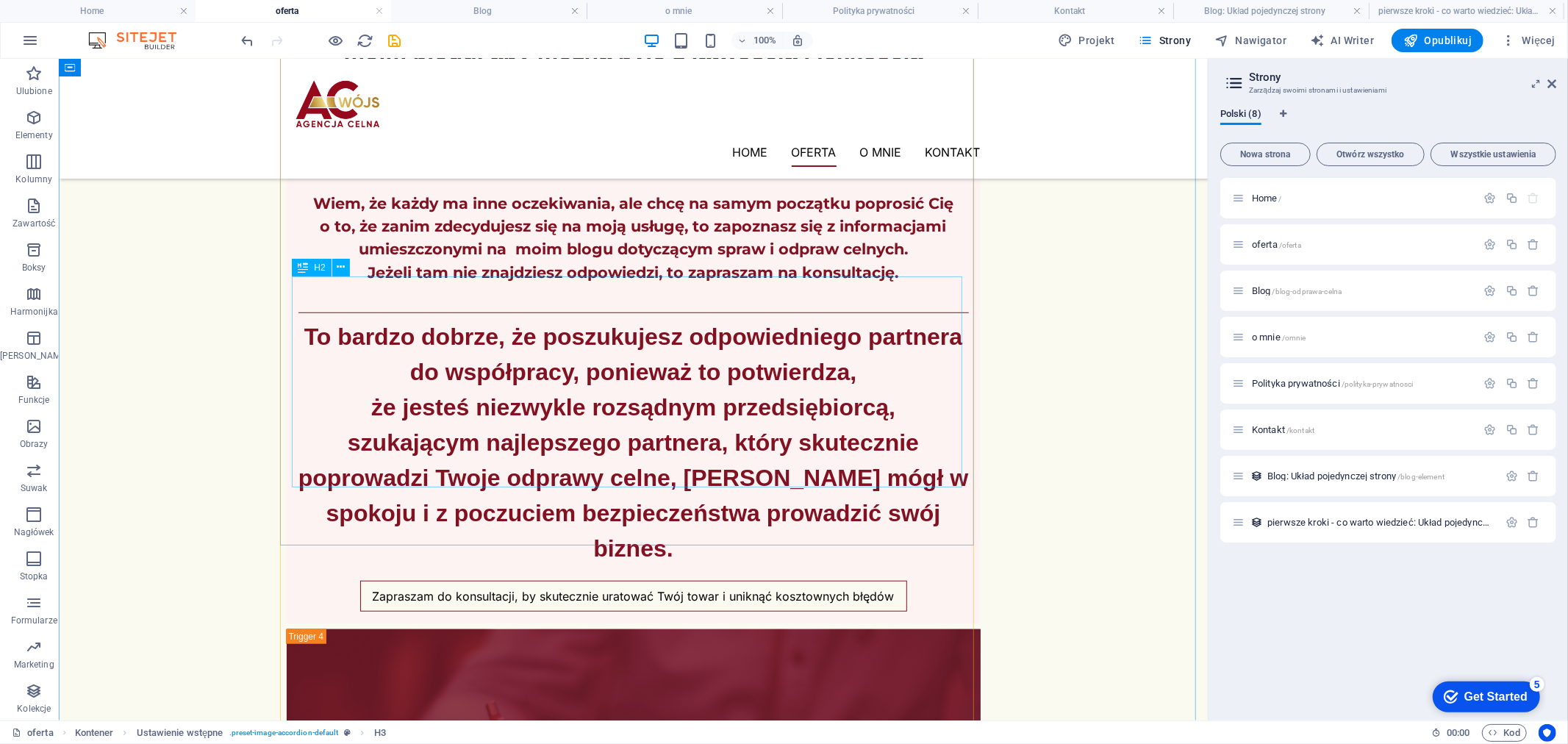
scroll to position [10594, 0]
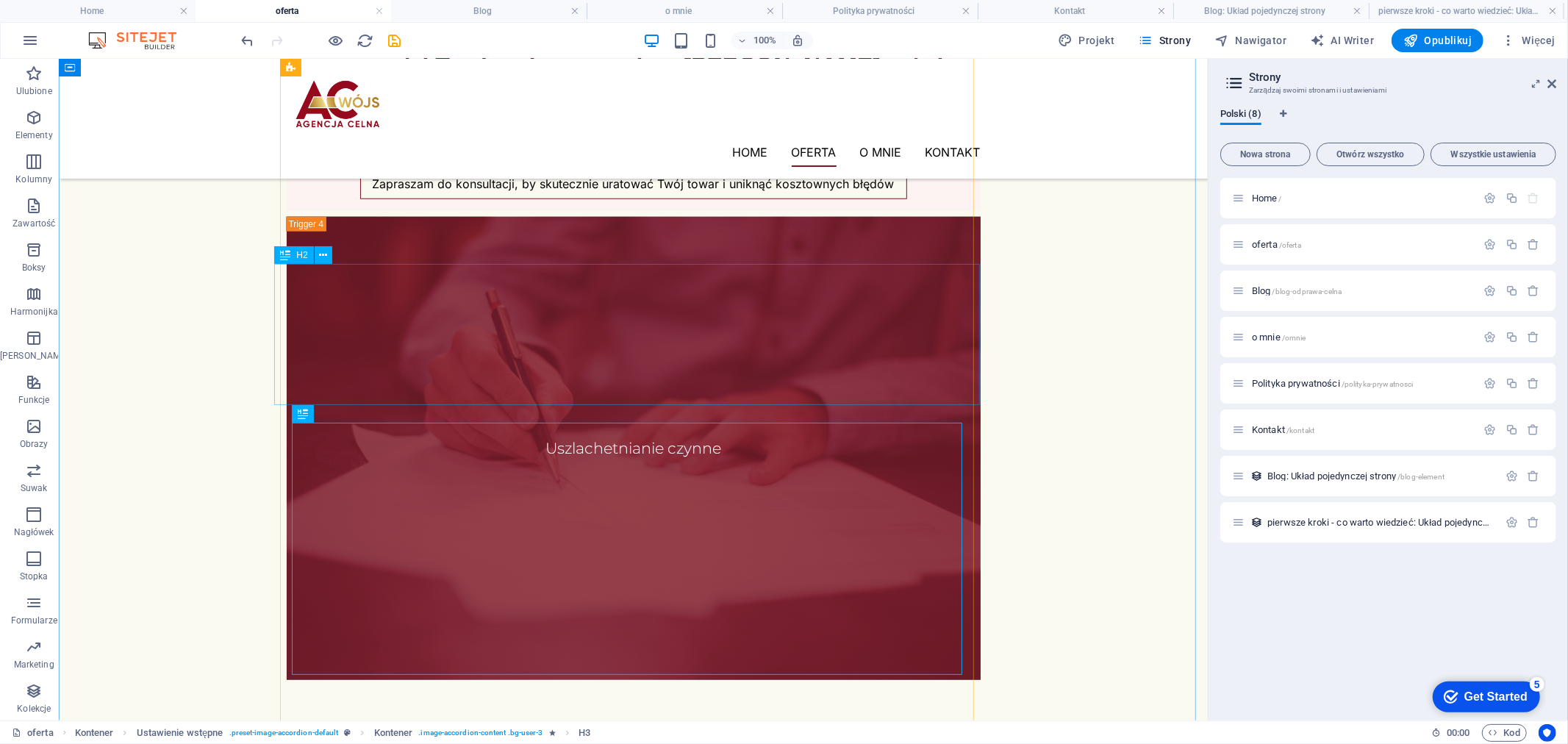
click at [397, 686] on div "Czy uszlachetnianie czynne musi być procedurą dostępną tylko dużym producentom …" at bounding box center [632, 756] width 705 height 141
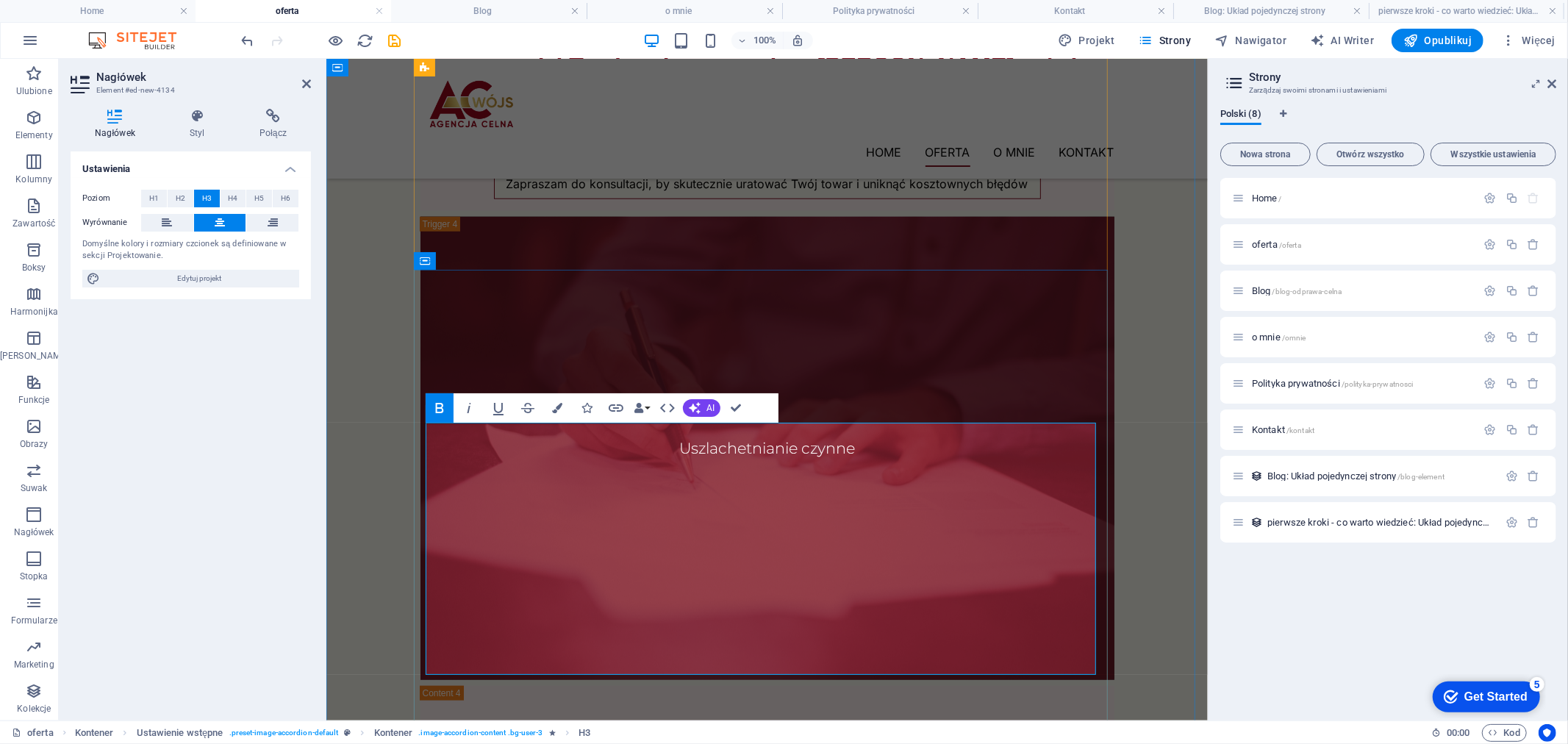
drag, startPoint x: 1055, startPoint y: 475, endPoint x: 438, endPoint y: 441, distance: 617.9
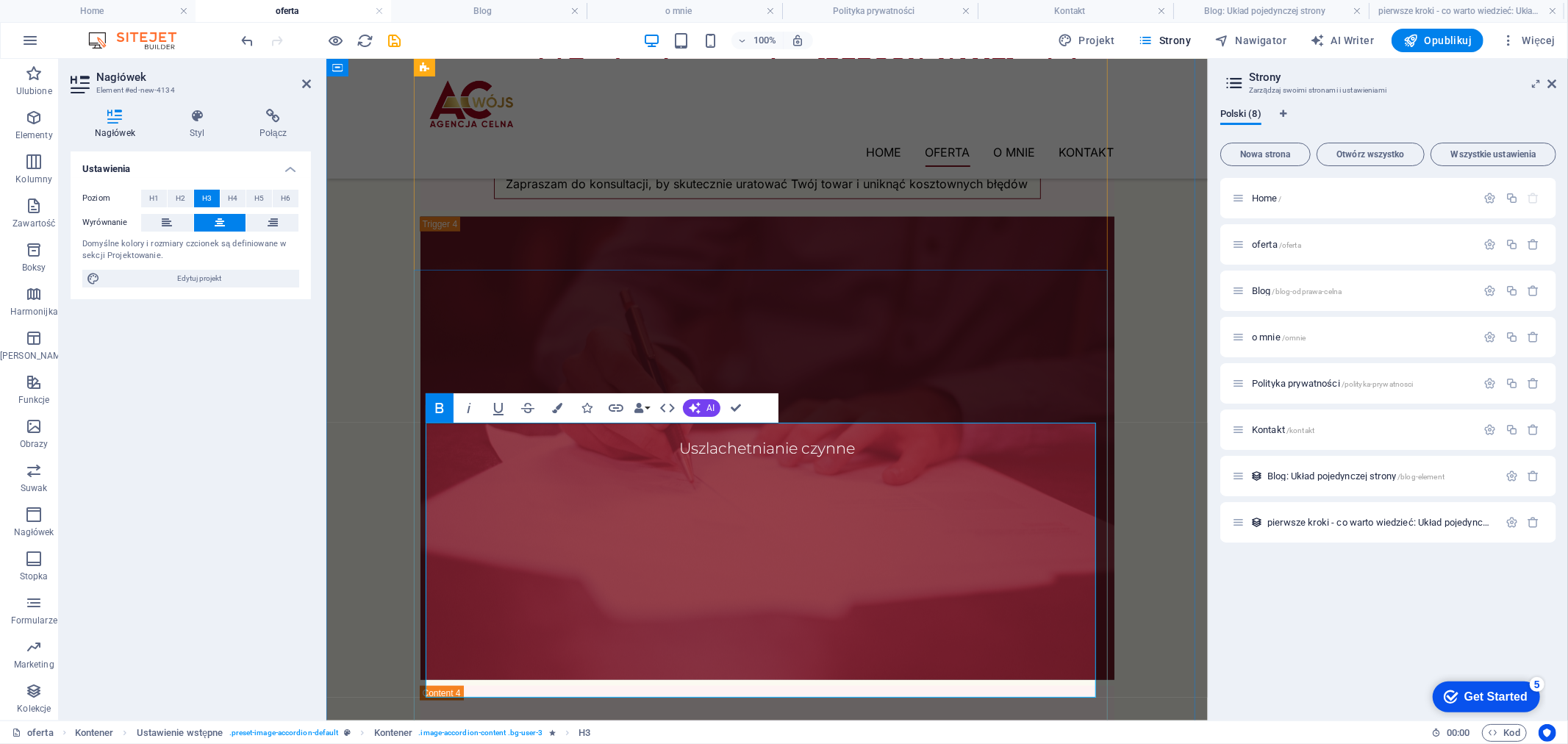
drag, startPoint x: 949, startPoint y: 502, endPoint x: 554, endPoint y: 436, distance: 400.5
